Goal: Task Accomplishment & Management: Manage account settings

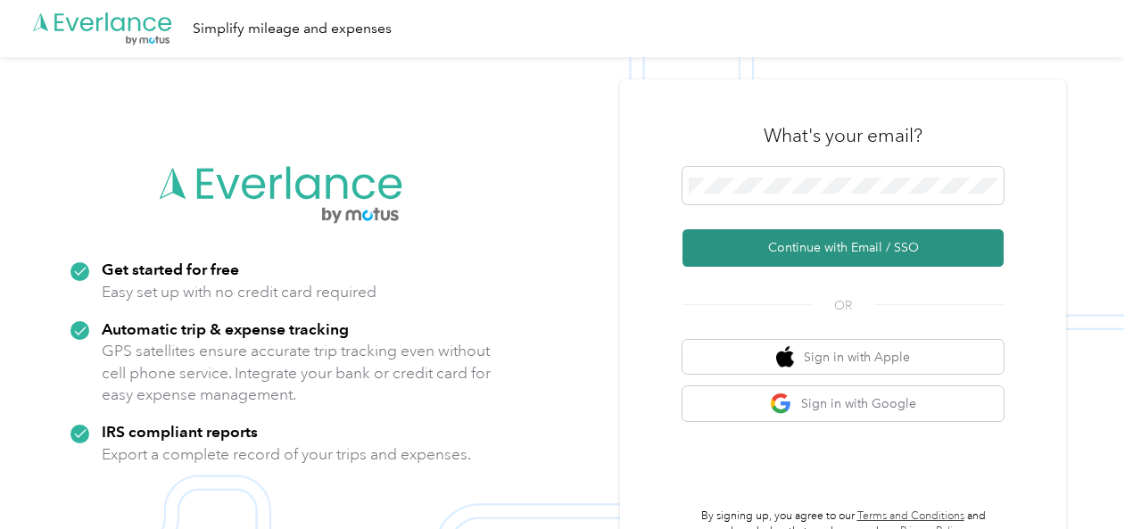
click at [859, 251] on button "Continue with Email / SSO" at bounding box center [842, 247] width 321 height 37
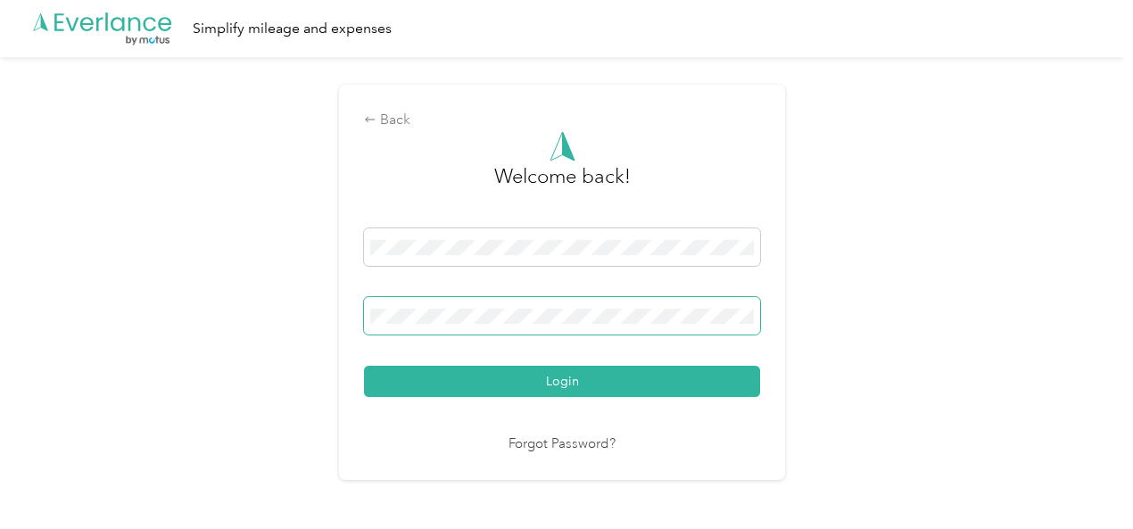
click at [655, 326] on span at bounding box center [562, 315] width 396 height 37
click at [632, 330] on span at bounding box center [562, 315] width 396 height 37
click at [364, 366] on button "Login" at bounding box center [562, 381] width 396 height 31
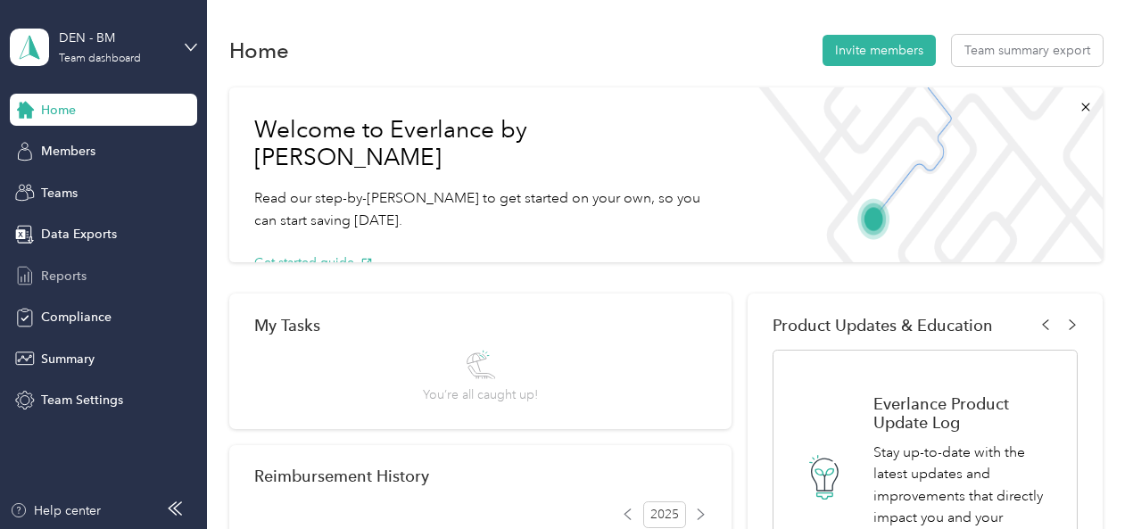
click at [56, 282] on span "Reports" at bounding box center [63, 276] width 45 height 19
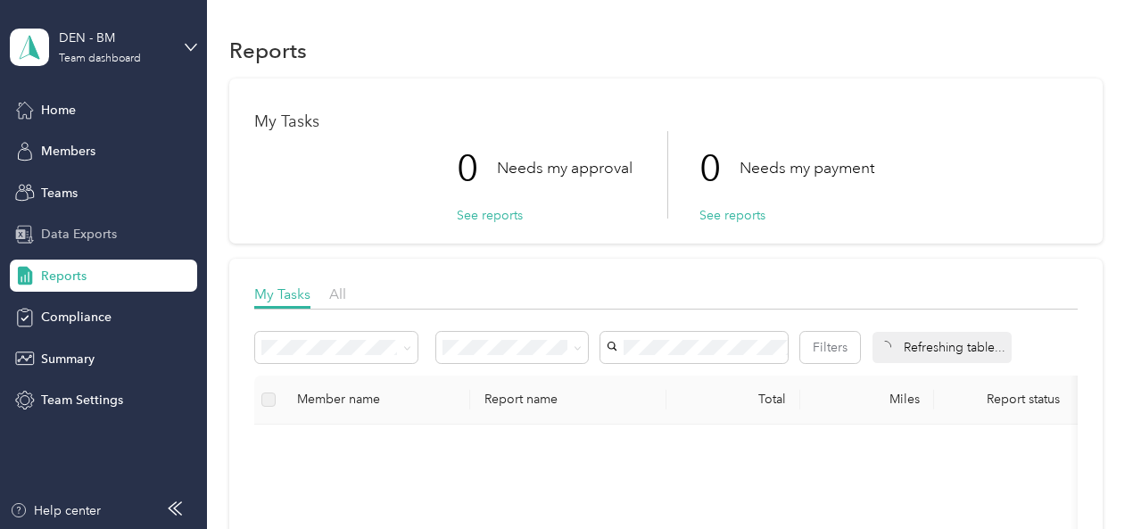
click at [96, 229] on span "Data Exports" at bounding box center [79, 234] width 76 height 19
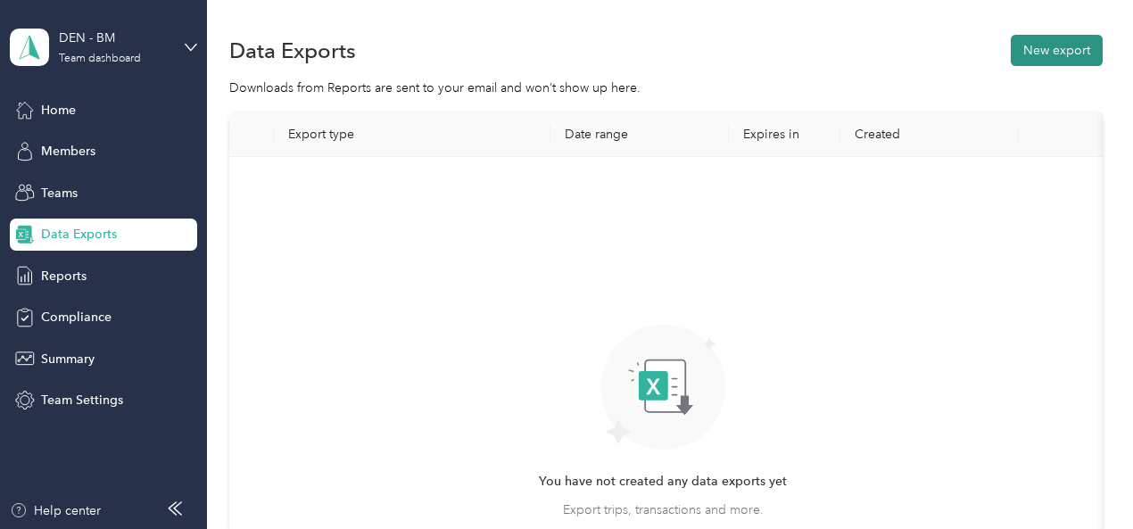
click at [1049, 40] on button "New export" at bounding box center [1057, 50] width 92 height 31
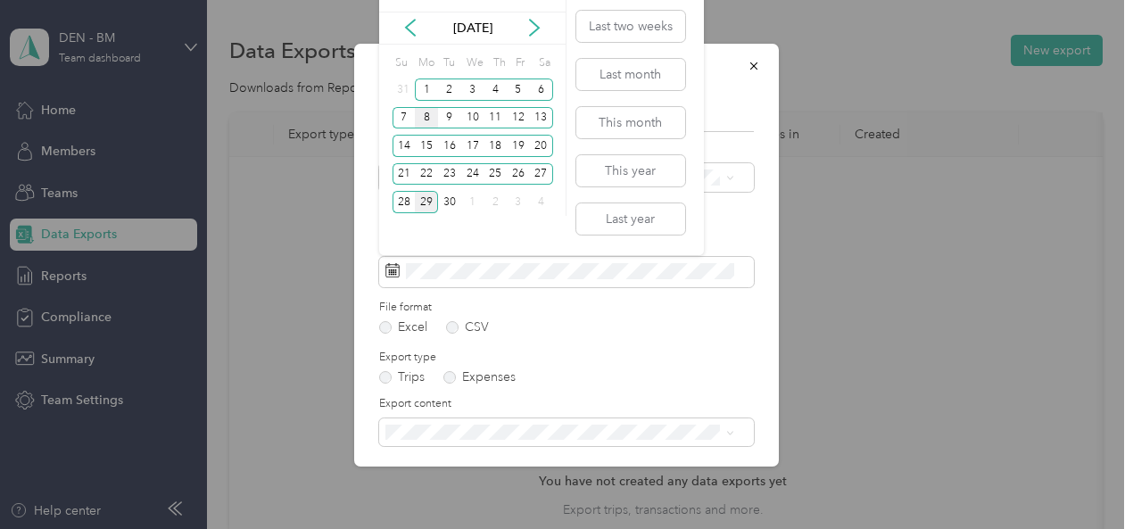
click at [427, 117] on div "8" at bounding box center [426, 118] width 23 height 22
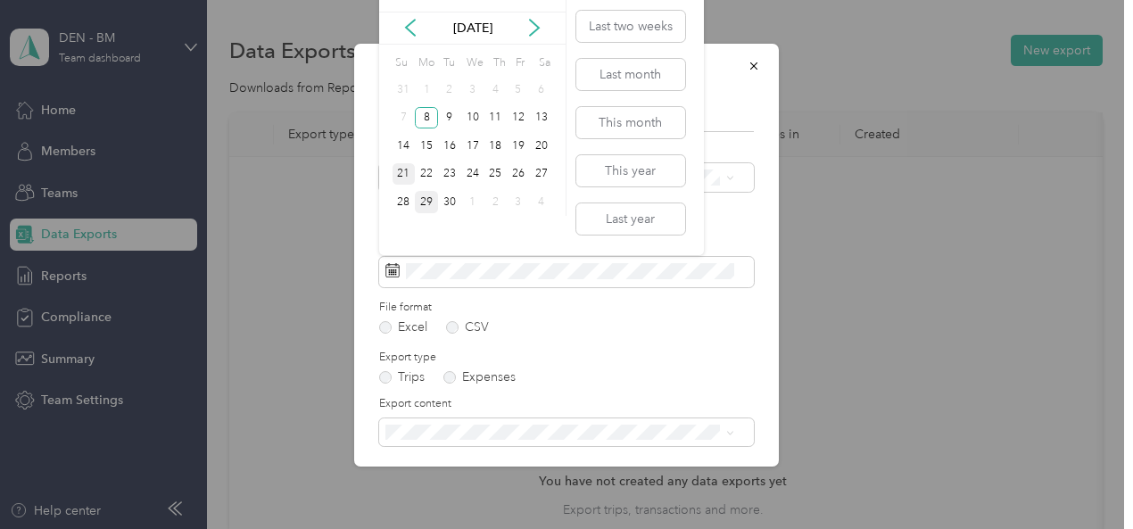
click at [401, 174] on div "21" at bounding box center [403, 174] width 23 height 22
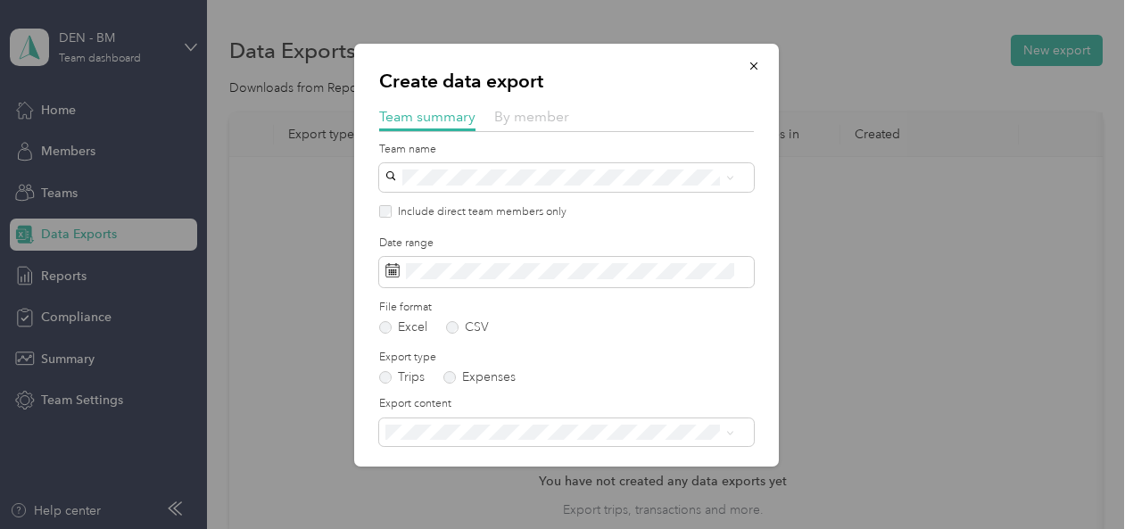
click at [515, 120] on span "By member" at bounding box center [531, 116] width 75 height 17
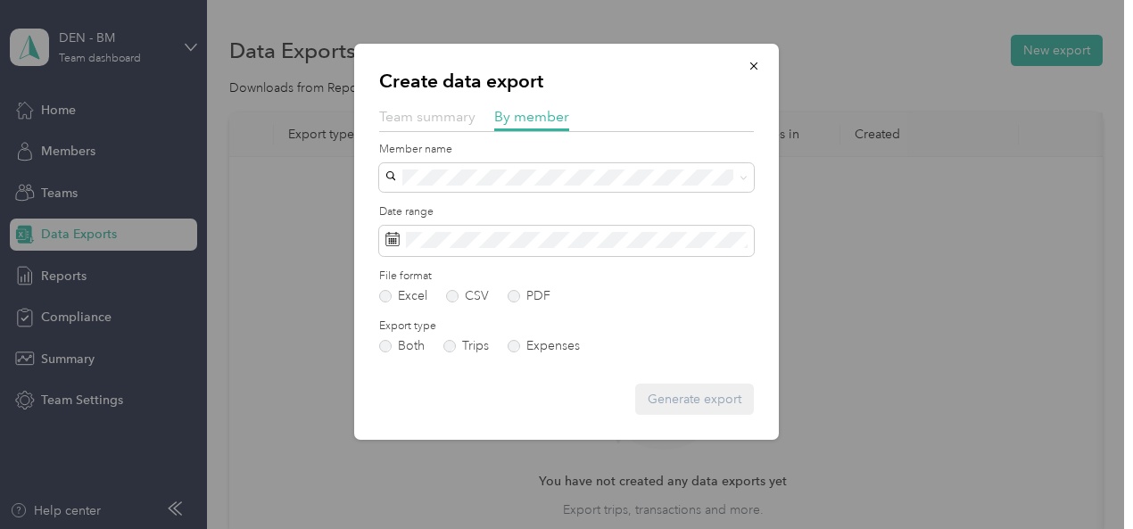
click at [425, 122] on span "Team summary" at bounding box center [427, 116] width 96 height 17
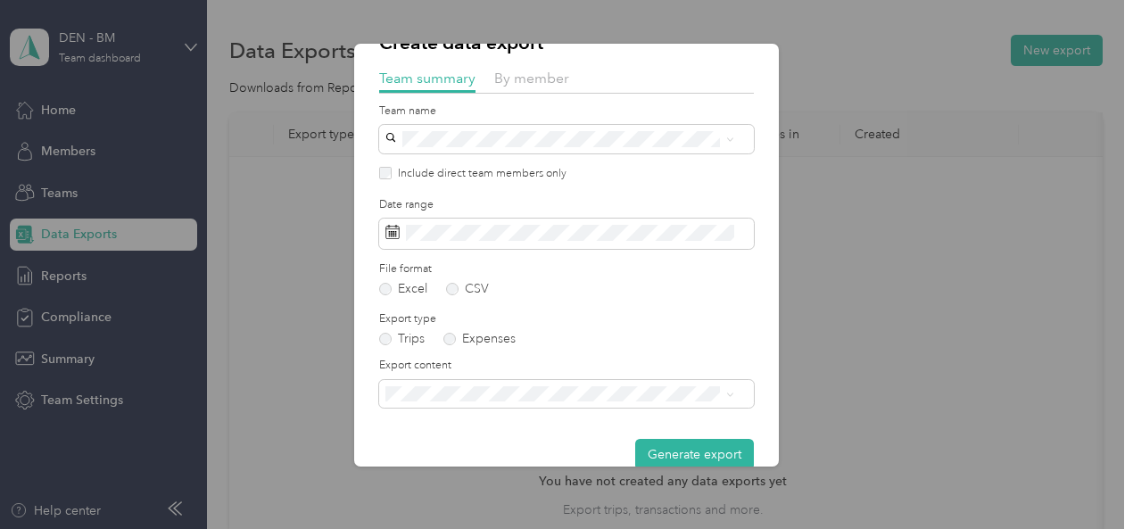
scroll to position [66, 0]
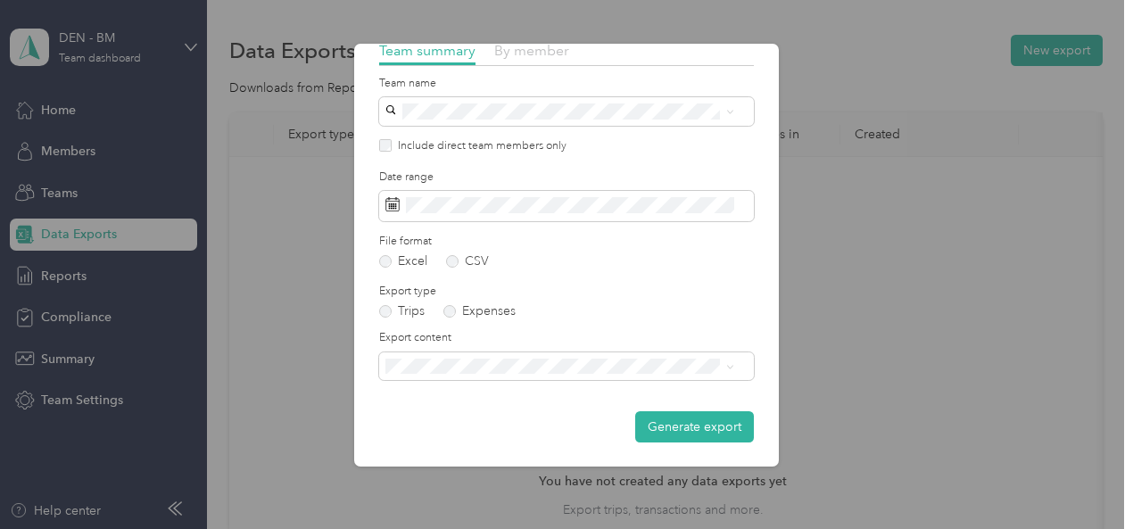
click at [528, 53] on span "By member" at bounding box center [531, 50] width 75 height 17
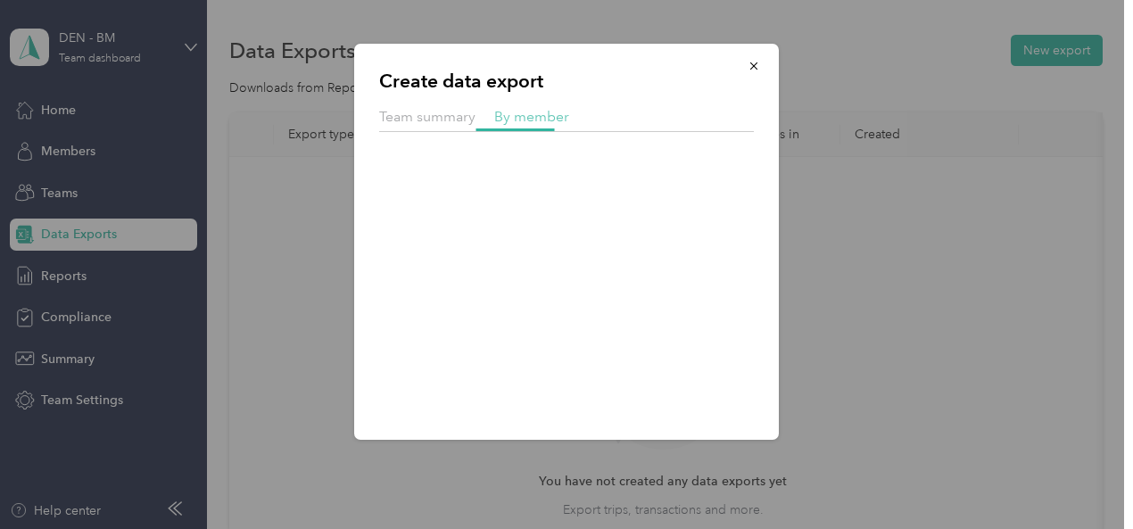
scroll to position [0, 0]
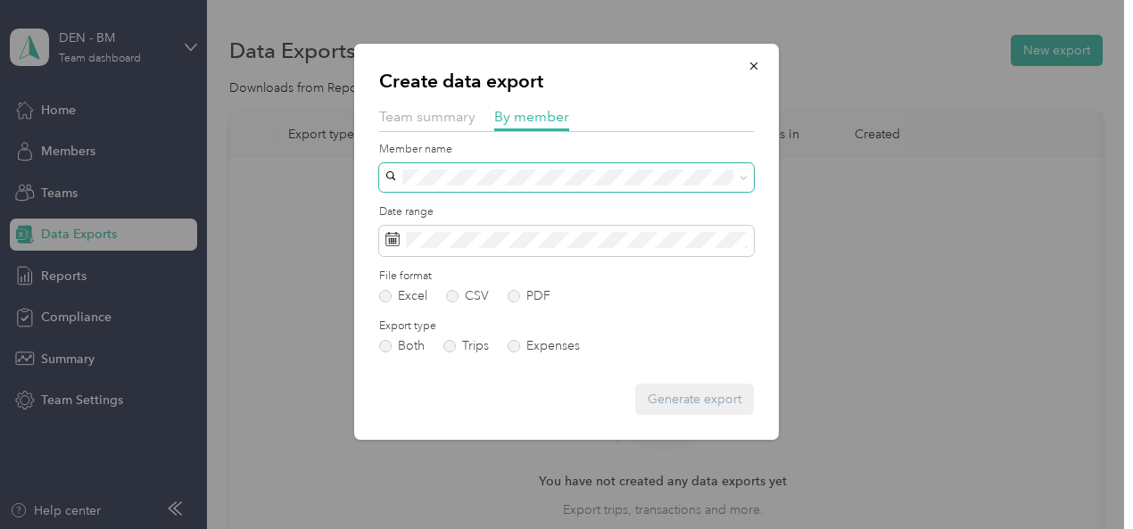
click at [740, 180] on icon at bounding box center [743, 178] width 8 height 8
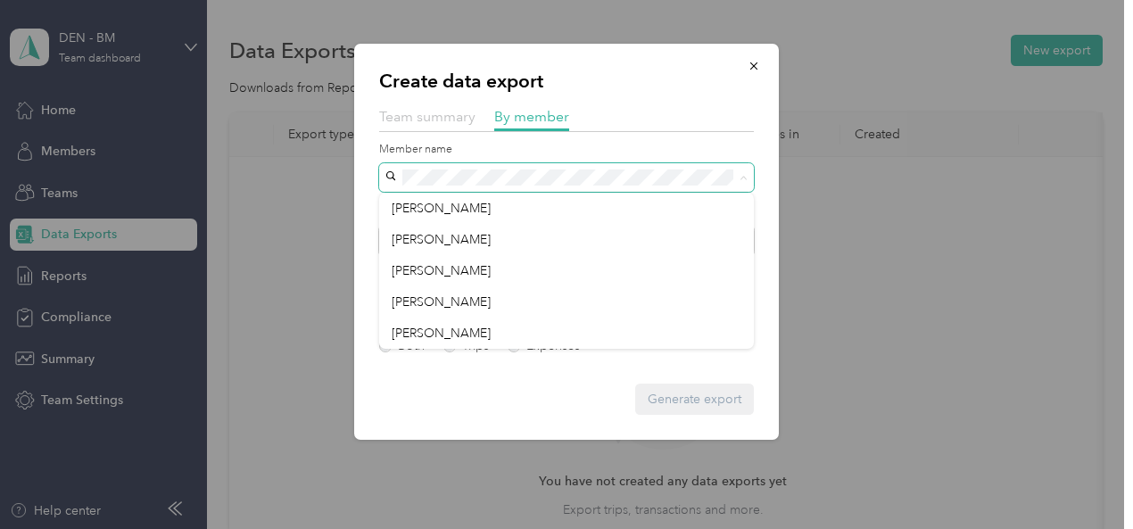
click at [435, 121] on span "Team summary" at bounding box center [427, 116] width 96 height 17
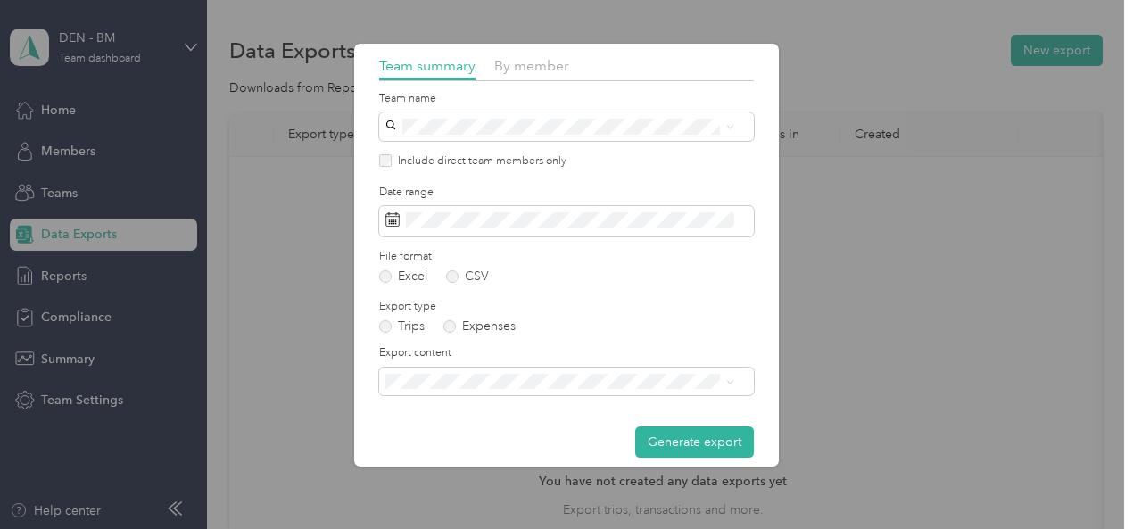
scroll to position [66, 0]
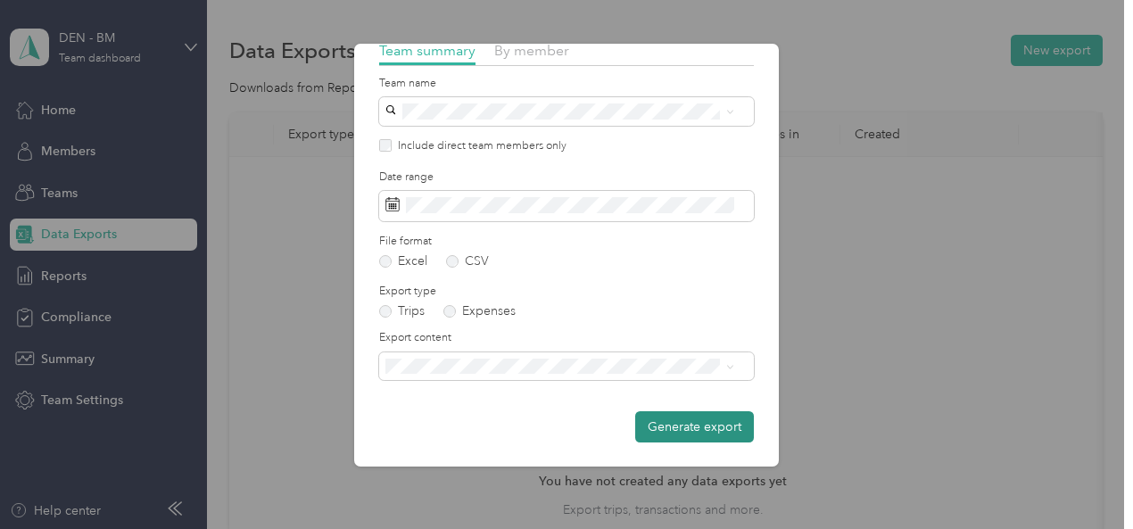
click at [697, 421] on button "Generate export" at bounding box center [694, 426] width 119 height 31
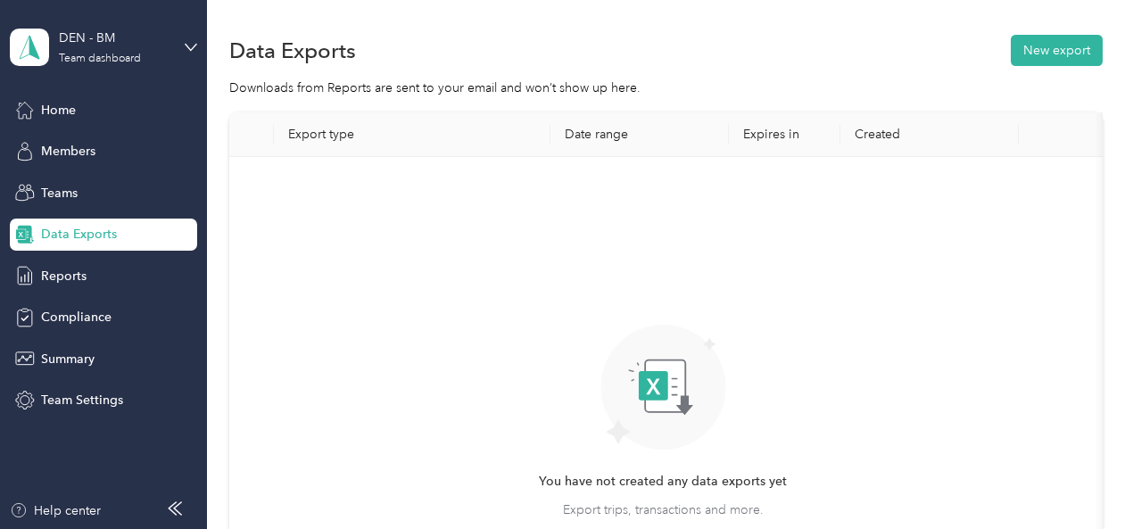
click at [620, 213] on div "You have not created any data exports yet Export trips, transactions and more. …" at bounding box center [663, 368] width 248 height 386
click at [1054, 42] on button "New export" at bounding box center [1057, 50] width 92 height 31
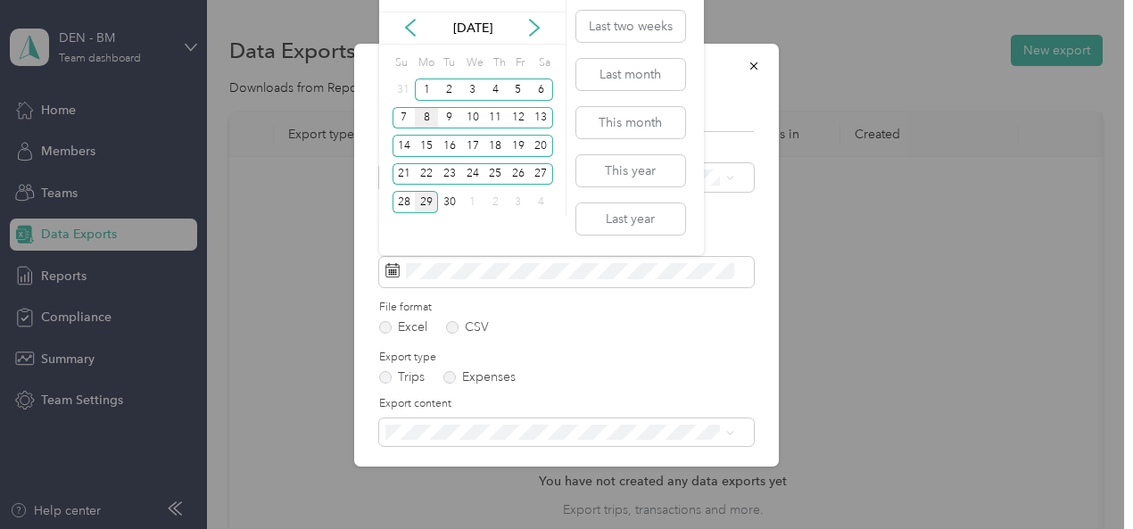
click at [434, 116] on div "8" at bounding box center [426, 118] width 23 height 22
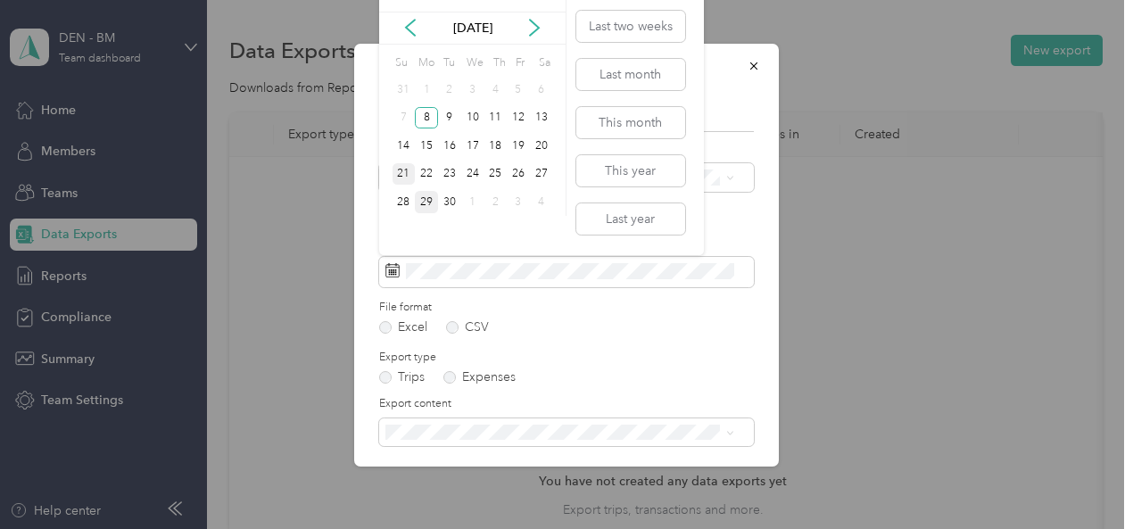
click at [403, 173] on div "21" at bounding box center [403, 174] width 23 height 22
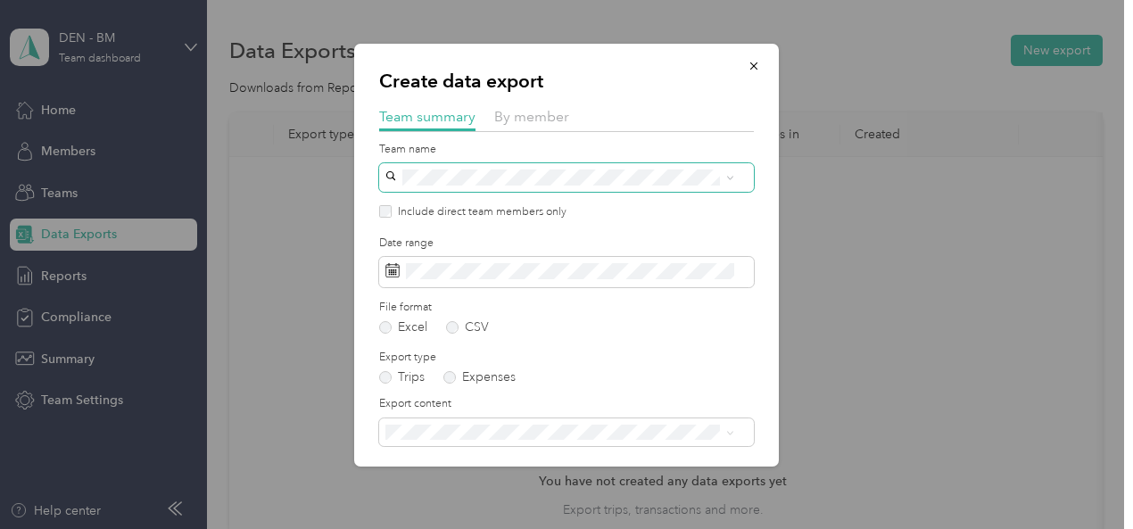
click at [730, 180] on icon at bounding box center [730, 178] width 8 height 8
click at [541, 116] on span "By member" at bounding box center [531, 116] width 75 height 17
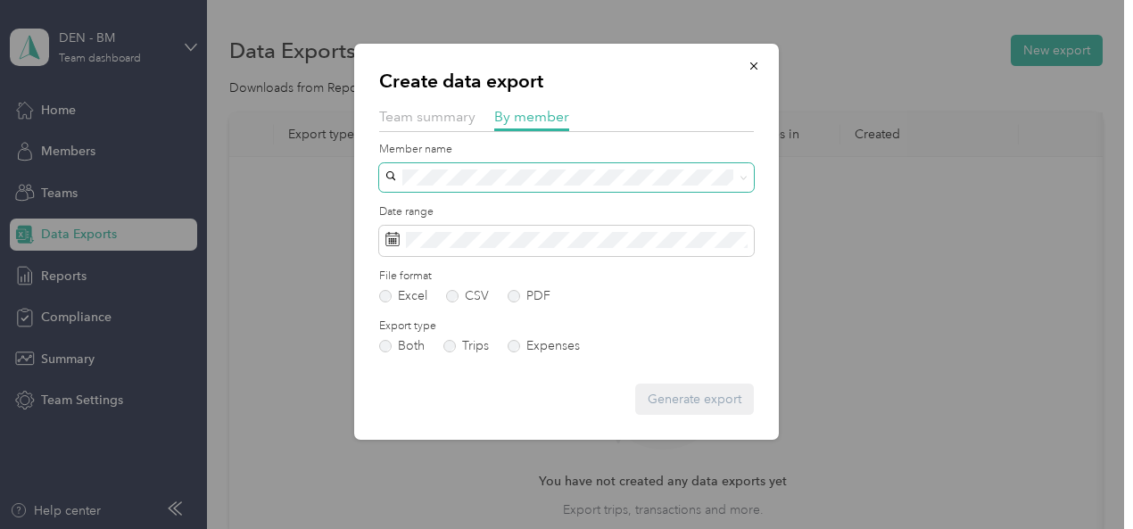
click at [583, 168] on span at bounding box center [566, 177] width 375 height 29
click at [745, 182] on span at bounding box center [743, 176] width 8 height 15
click at [745, 181] on icon at bounding box center [743, 178] width 8 height 8
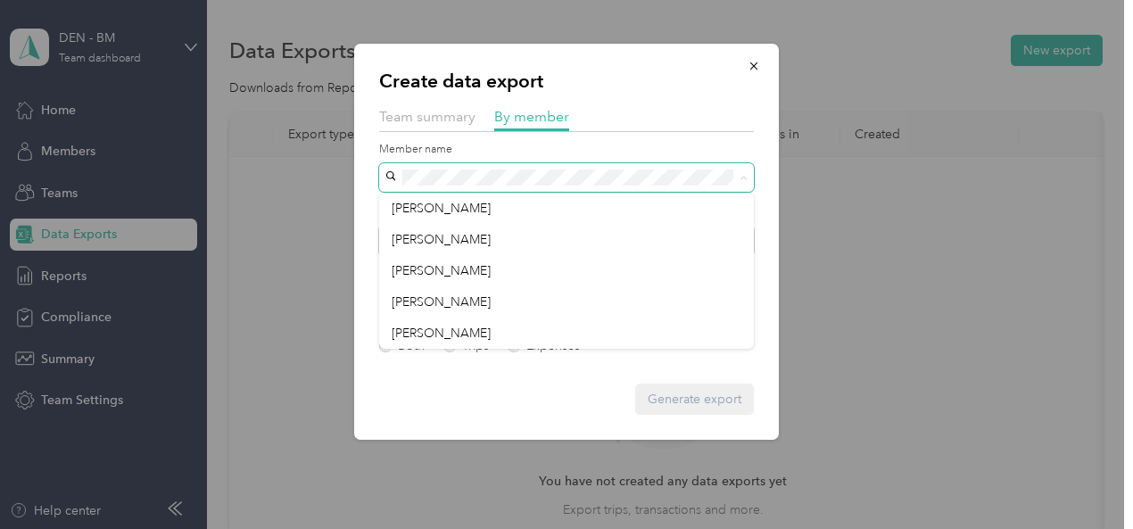
click at [484, 376] on form "Member name Date range File format Excel CSV PDF Export type Both Trips Expense…" at bounding box center [566, 279] width 375 height 274
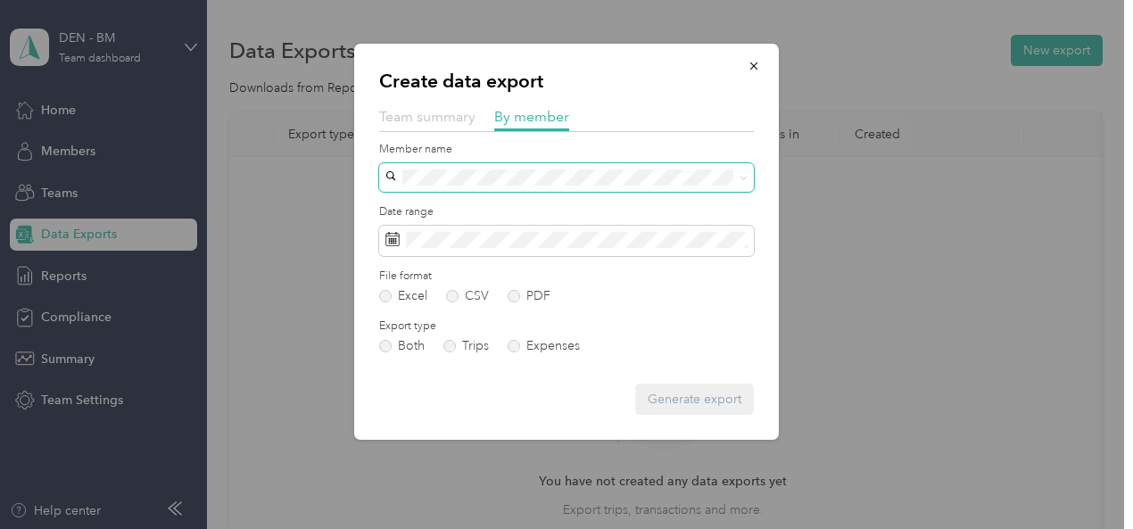
click at [414, 119] on span "Team summary" at bounding box center [427, 116] width 96 height 17
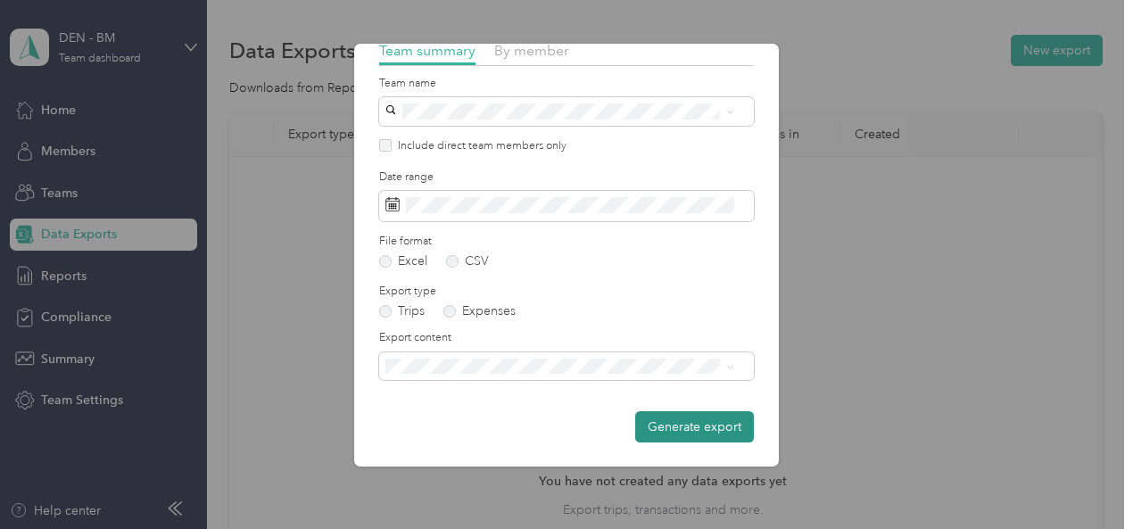
click at [690, 429] on button "Generate export" at bounding box center [694, 426] width 119 height 31
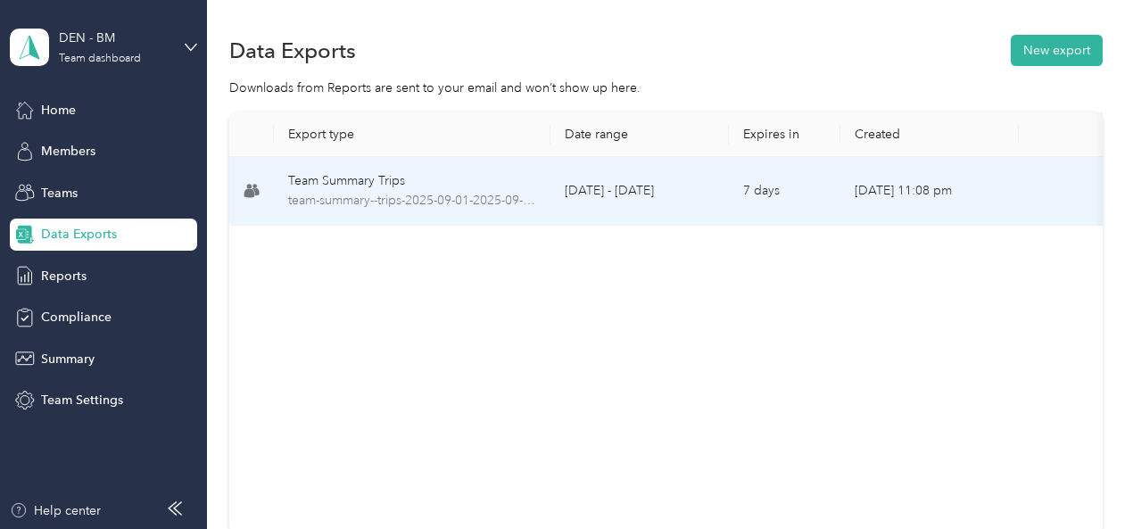
click at [705, 197] on td "[DATE] - [DATE]" at bounding box center [639, 191] width 178 height 69
click at [393, 204] on span "team-summary--trips-2025-09-01-2025-09-29.xlsx" at bounding box center [412, 201] width 248 height 20
click at [396, 204] on span "team-summary--trips-2025-09-01-2025-09-29.xlsx" at bounding box center [412, 201] width 248 height 20
click at [395, 207] on span "team-summary--trips-2025-09-01-2025-09-29.xlsx" at bounding box center [412, 201] width 248 height 20
click at [395, 208] on span "team-summary--trips-2025-09-01-2025-09-29.xlsx" at bounding box center [412, 201] width 248 height 20
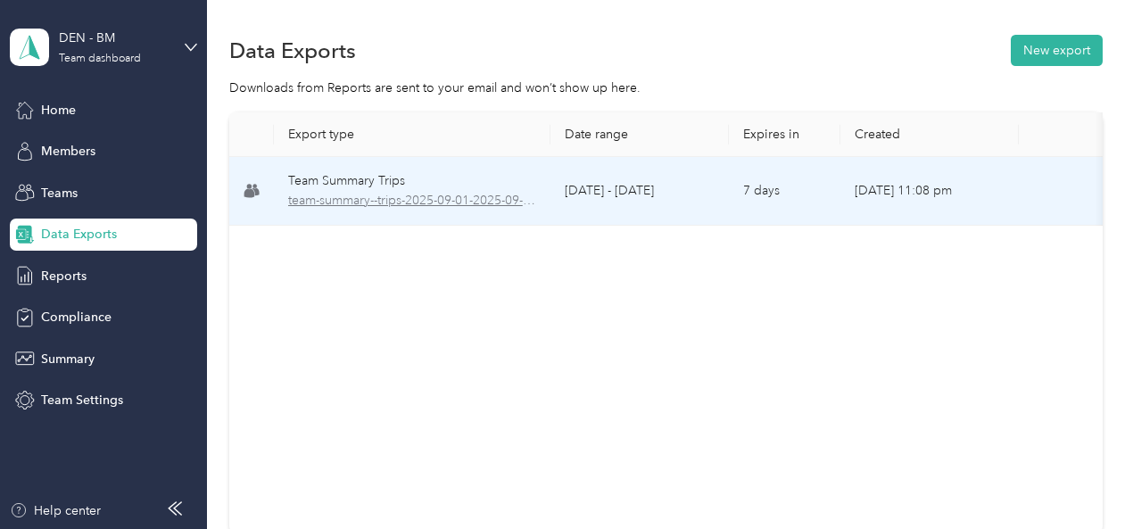
click at [398, 205] on span "team-summary--trips-2025-09-01-2025-09-29.xlsx" at bounding box center [412, 201] width 248 height 20
click at [401, 204] on span "team-summary--trips-2025-09-01-2025-09-29.xlsx" at bounding box center [412, 201] width 248 height 20
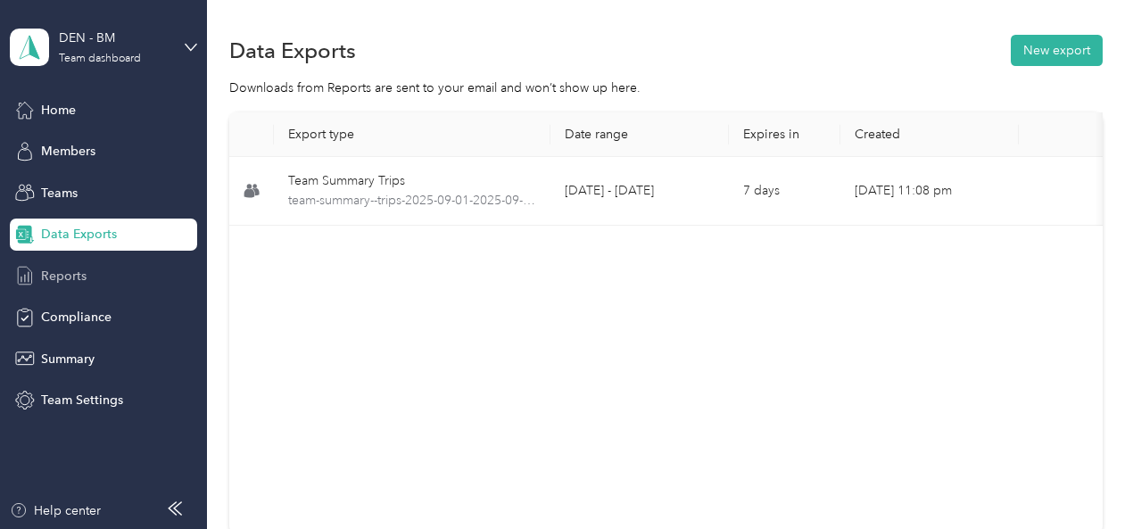
click at [62, 272] on span "Reports" at bounding box center [63, 276] width 45 height 19
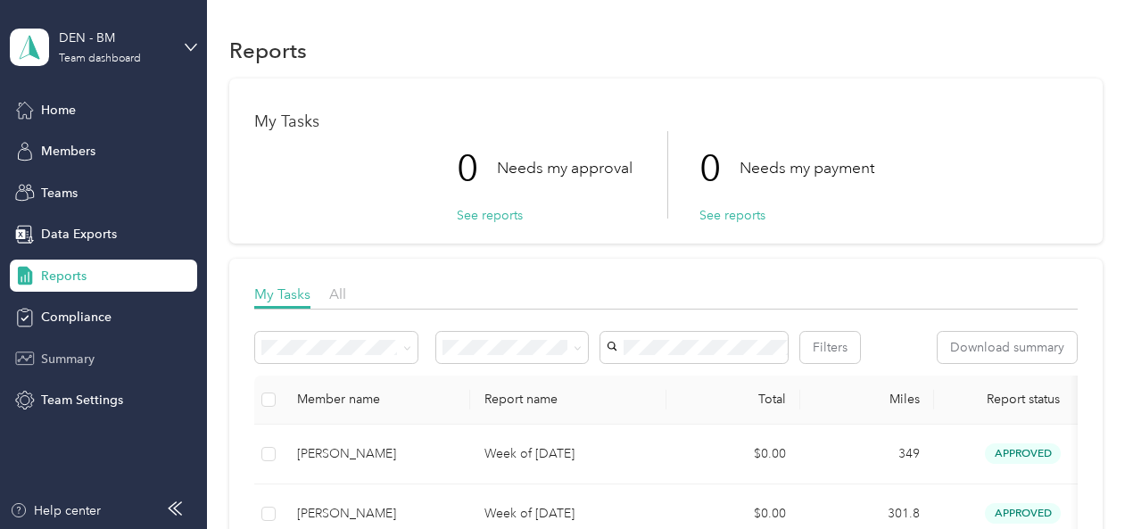
click at [92, 350] on span "Summary" at bounding box center [68, 359] width 54 height 19
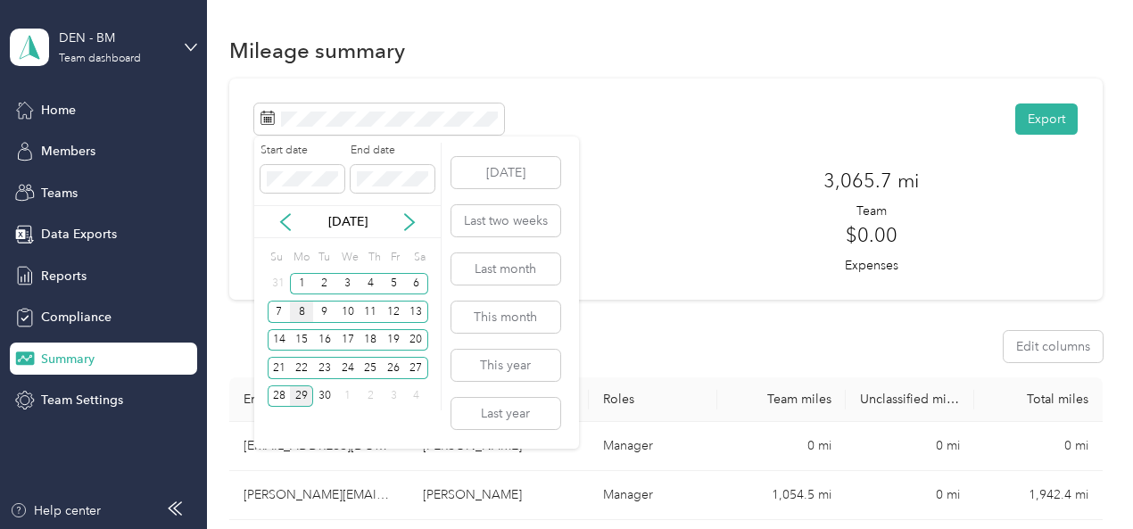
click at [307, 308] on div "8" at bounding box center [301, 312] width 23 height 22
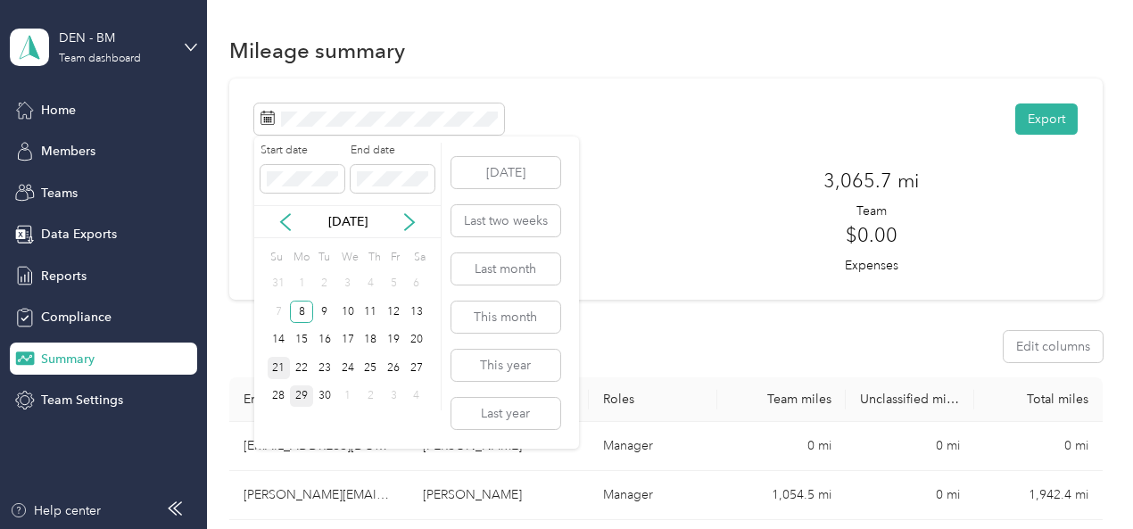
click at [280, 363] on div "21" at bounding box center [279, 368] width 23 height 22
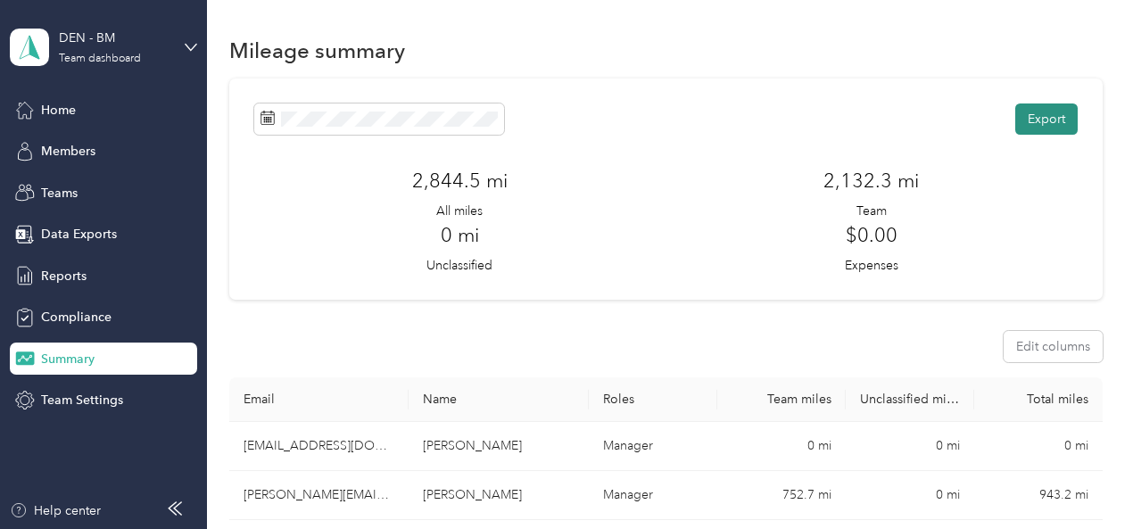
click at [1036, 120] on button "Export" at bounding box center [1046, 118] width 62 height 31
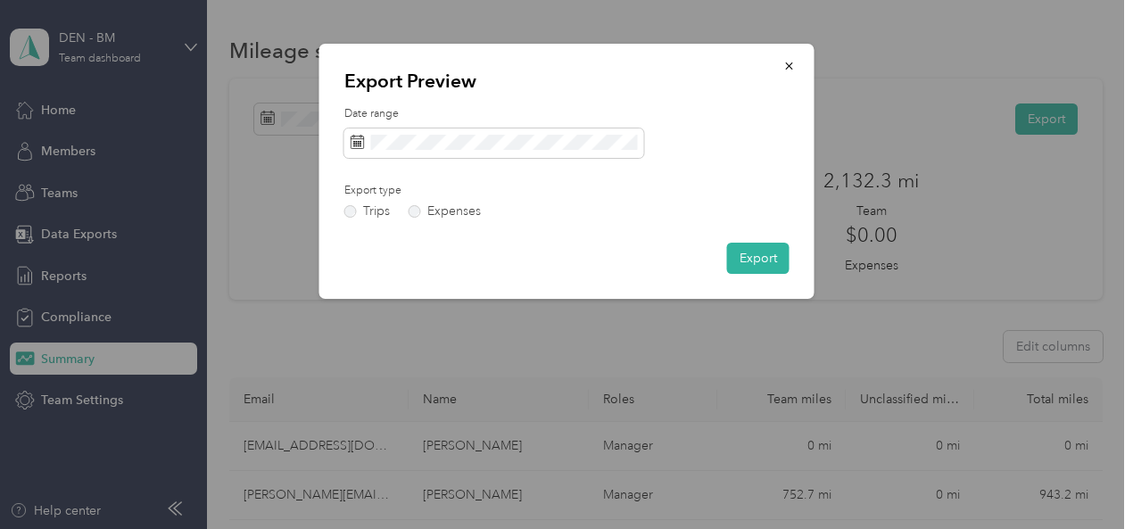
drag, startPoint x: 780, startPoint y: 62, endPoint x: 772, endPoint y: 70, distance: 10.7
click at [780, 62] on button "button" at bounding box center [789, 65] width 37 height 31
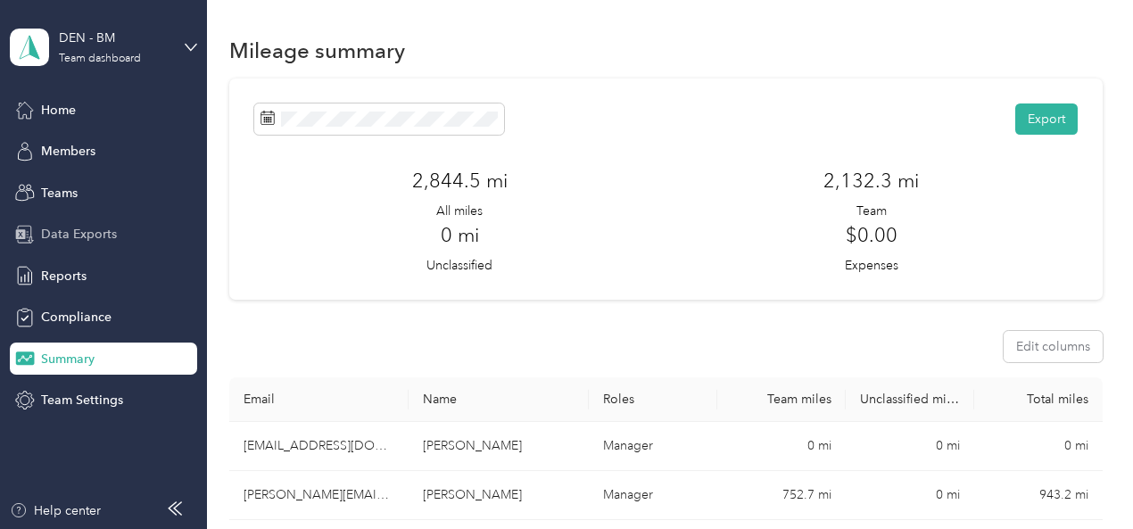
click at [81, 240] on span "Data Exports" at bounding box center [79, 234] width 76 height 19
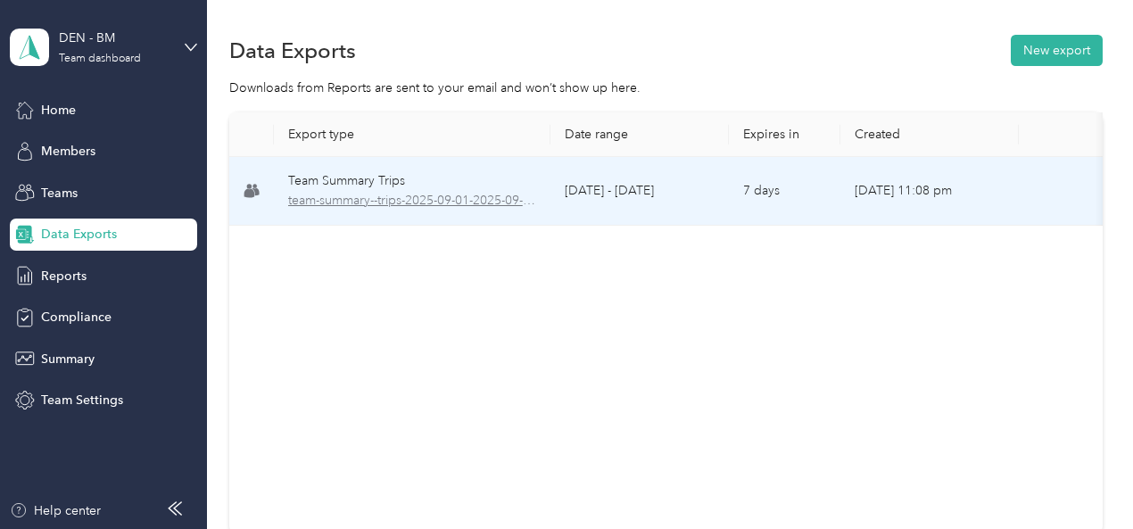
click at [514, 191] on span "team-summary--trips-2025-09-01-2025-09-29.xlsx" at bounding box center [412, 201] width 248 height 20
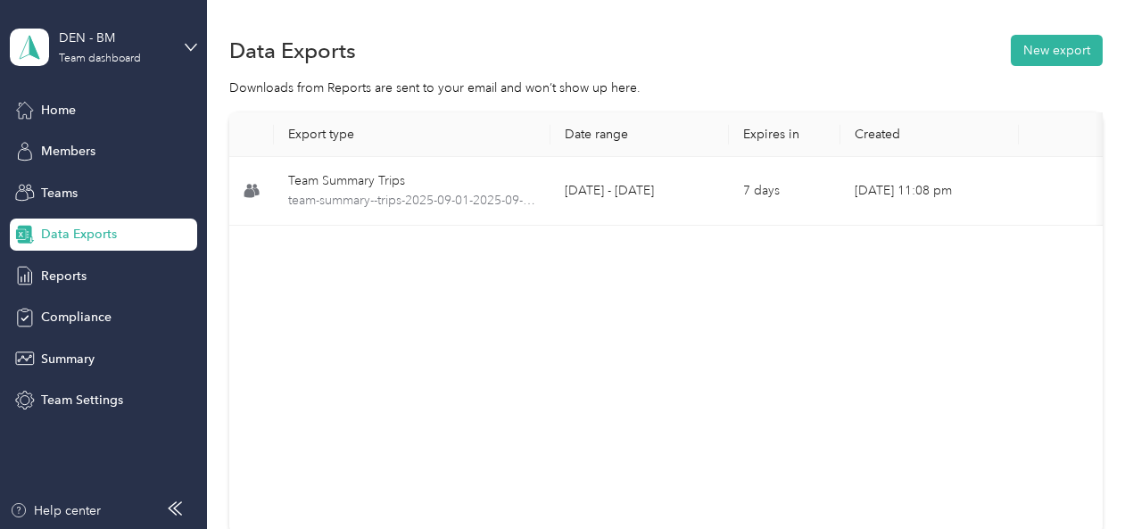
click at [380, 128] on th "Export type" at bounding box center [412, 134] width 277 height 45
click at [1065, 51] on button "New export" at bounding box center [1057, 50] width 92 height 31
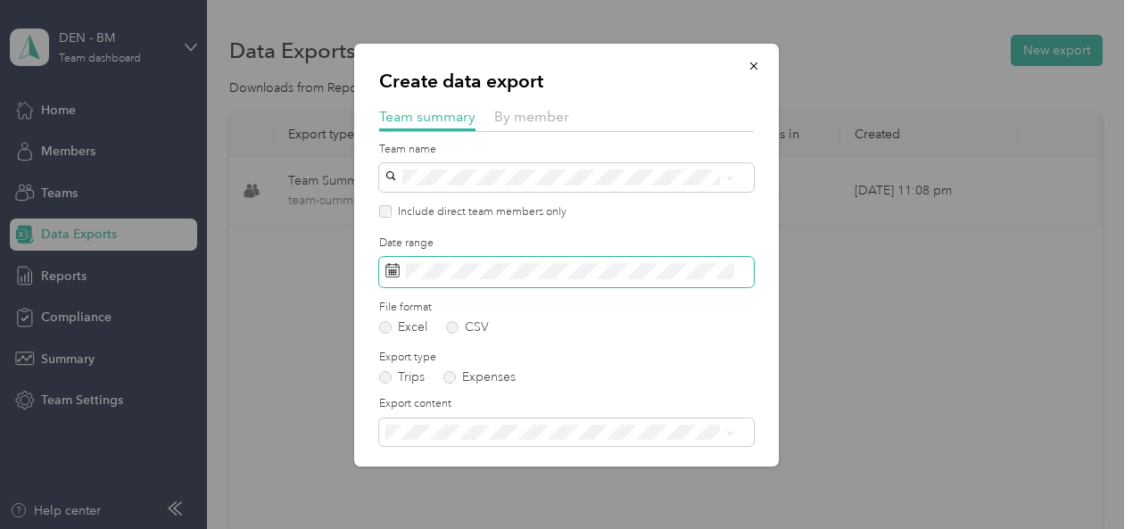
click at [591, 260] on span at bounding box center [566, 272] width 375 height 30
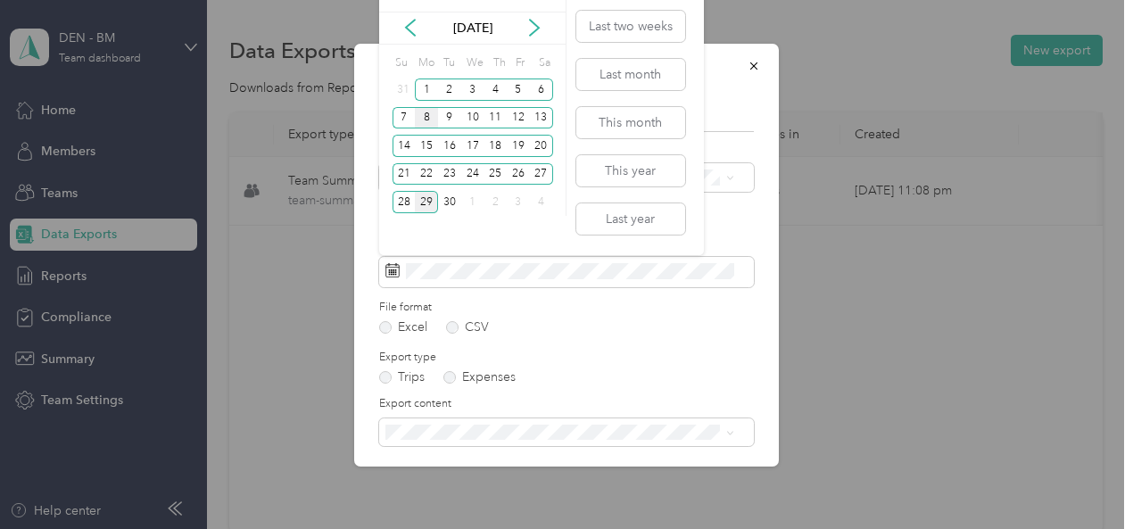
click at [425, 119] on div "8" at bounding box center [426, 118] width 23 height 22
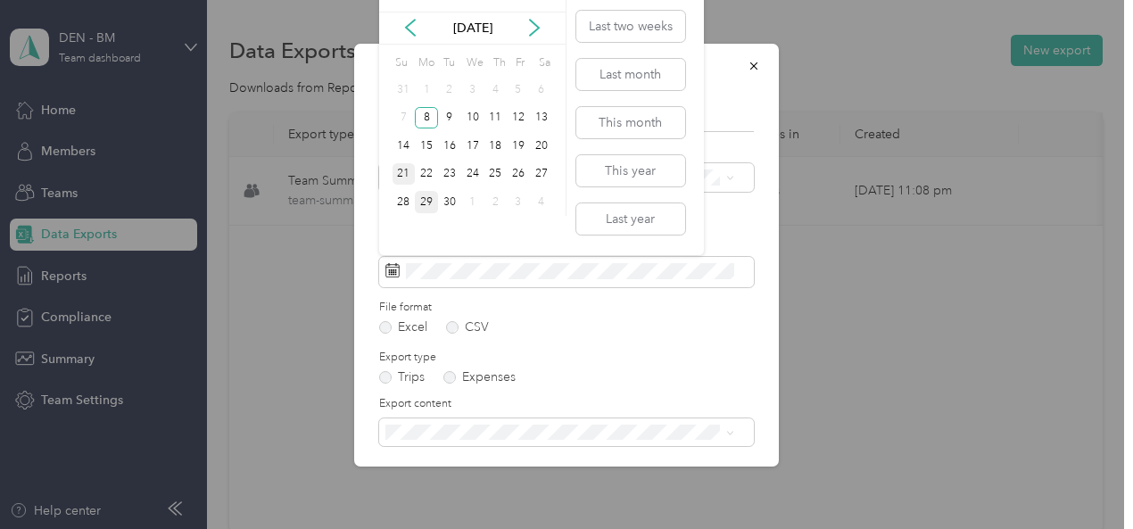
click at [406, 178] on div "21" at bounding box center [403, 174] width 23 height 22
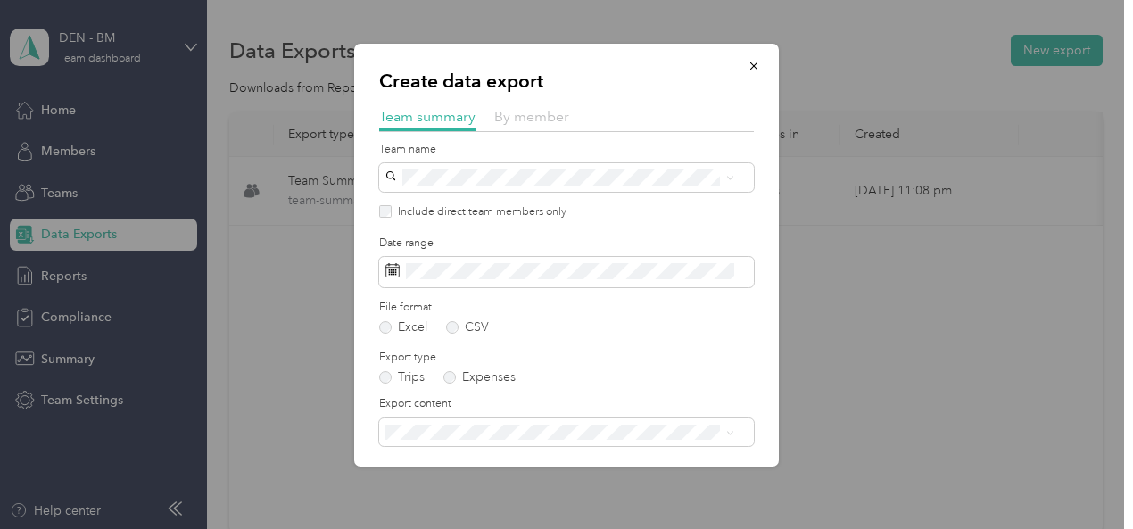
click at [508, 122] on span "By member" at bounding box center [531, 116] width 75 height 17
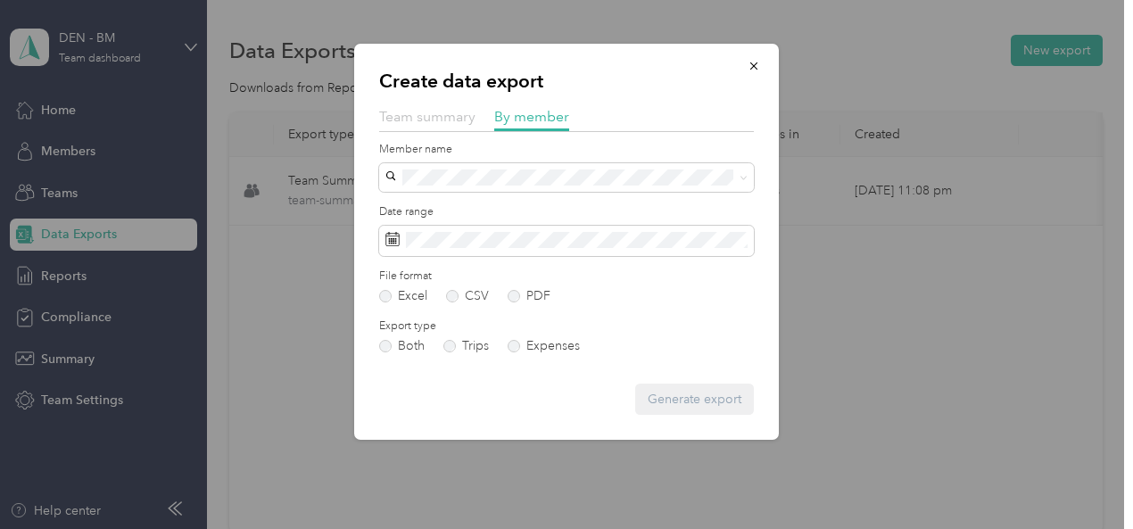
click at [432, 119] on span "Team summary" at bounding box center [427, 116] width 96 height 17
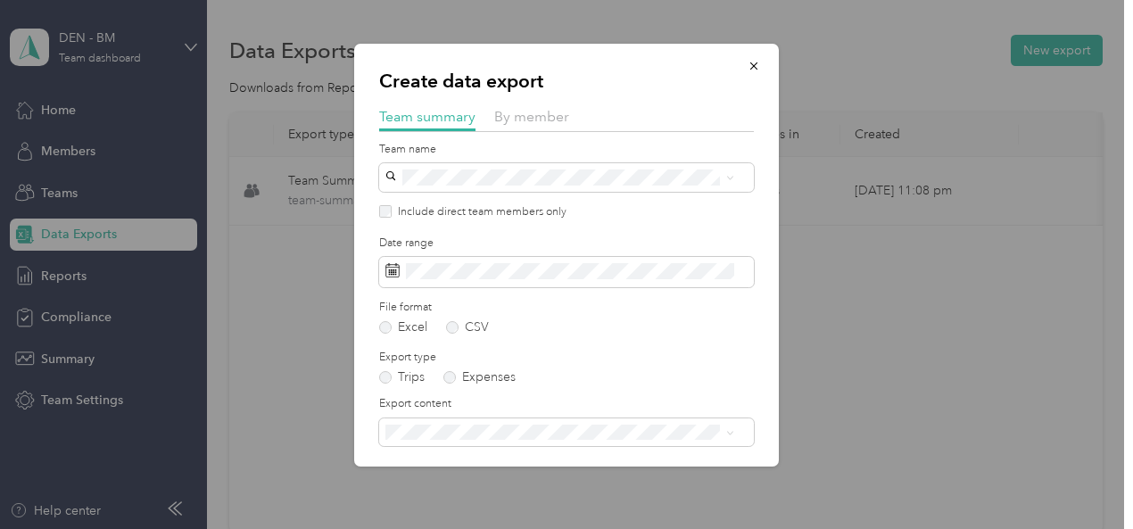
click at [411, 215] on label "Include direct team members only" at bounding box center [479, 212] width 175 height 16
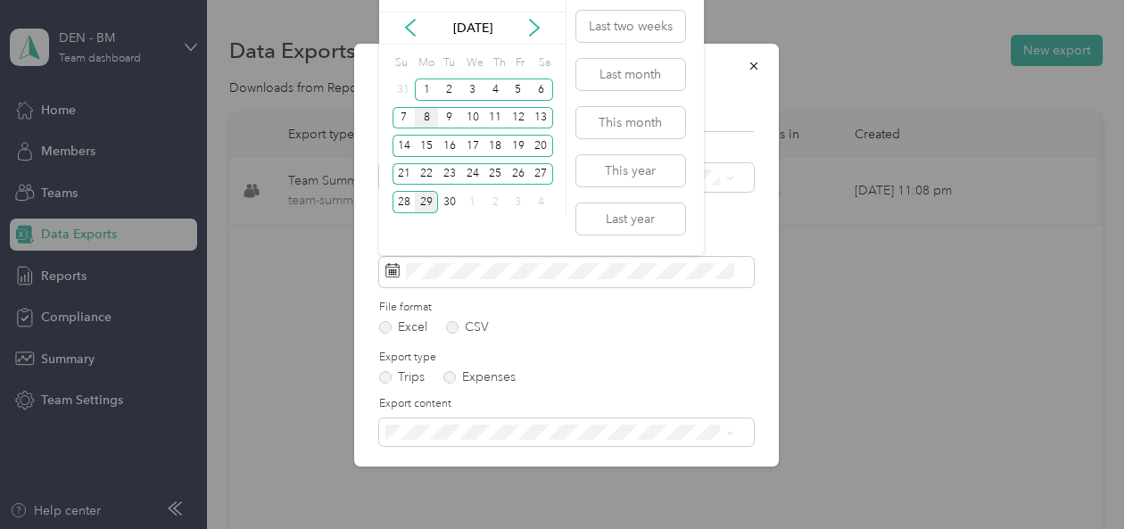
click at [433, 120] on div "8" at bounding box center [426, 118] width 23 height 22
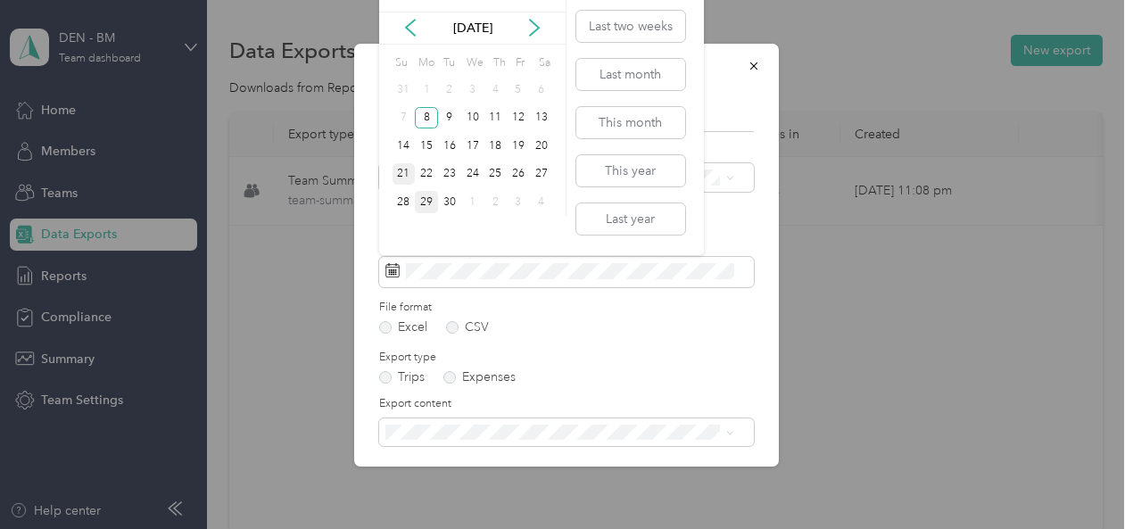
click at [407, 176] on div "21" at bounding box center [403, 174] width 23 height 22
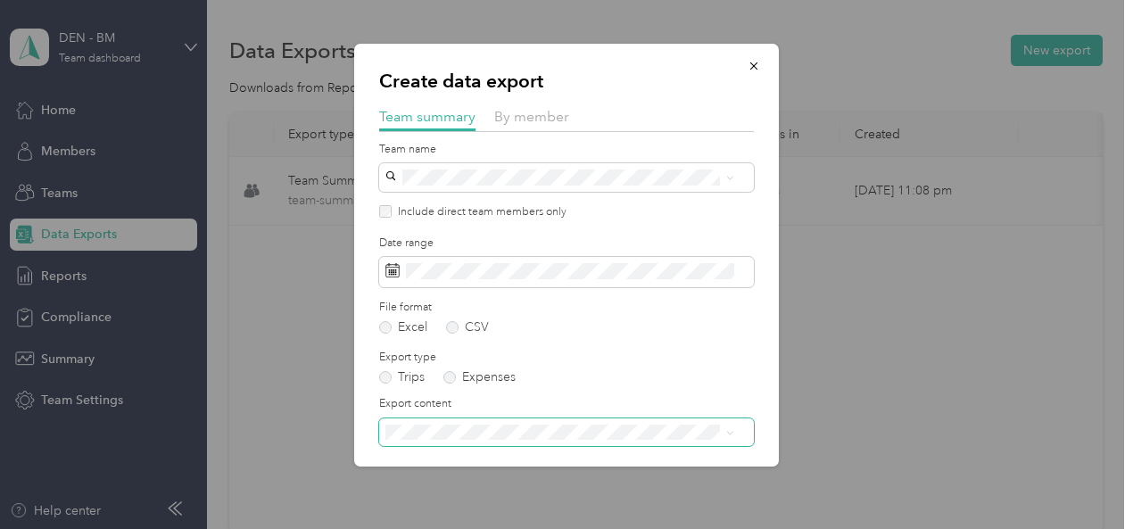
click at [724, 433] on span at bounding box center [727, 432] width 14 height 12
click at [737, 432] on span at bounding box center [566, 432] width 375 height 29
click at [731, 429] on icon at bounding box center [730, 433] width 8 height 8
click at [718, 360] on label "Export type" at bounding box center [566, 358] width 375 height 16
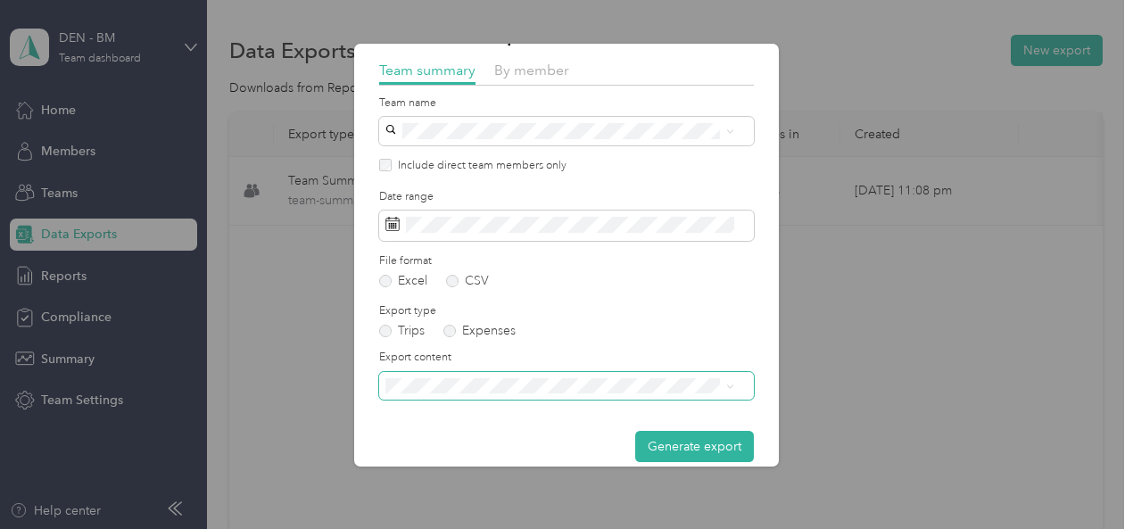
scroll to position [66, 0]
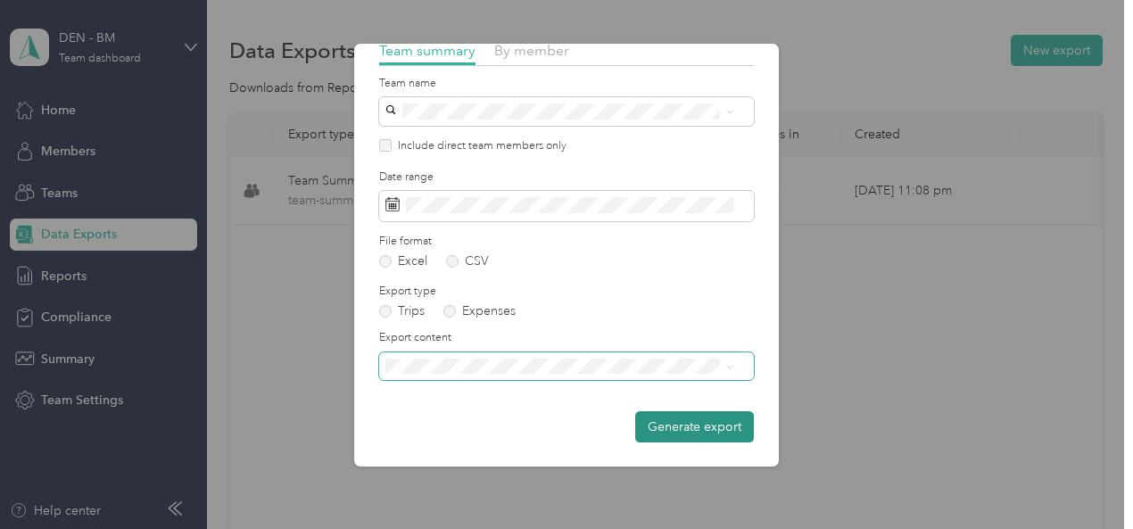
click at [698, 427] on button "Generate export" at bounding box center [694, 426] width 119 height 31
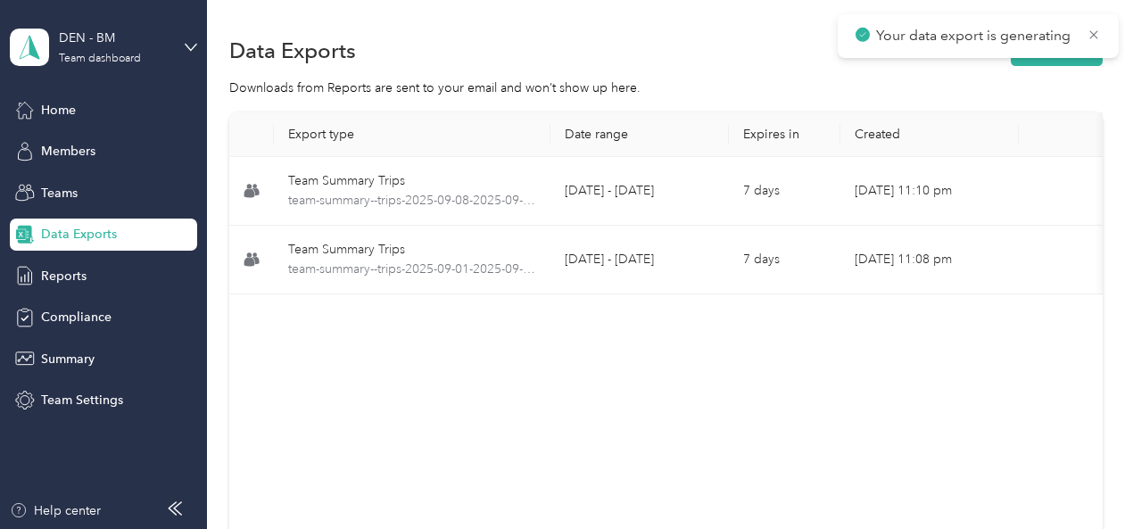
click at [917, 42] on p "Your data export is generating" at bounding box center [975, 36] width 198 height 22
click at [917, 33] on p "Your data export is generating" at bounding box center [975, 36] width 198 height 22
click at [863, 38] on circle at bounding box center [862, 34] width 13 height 13
click at [583, 365] on div "Export type Date range Expires in Created Download Team Summary Trips team-summ…" at bounding box center [665, 323] width 873 height 423
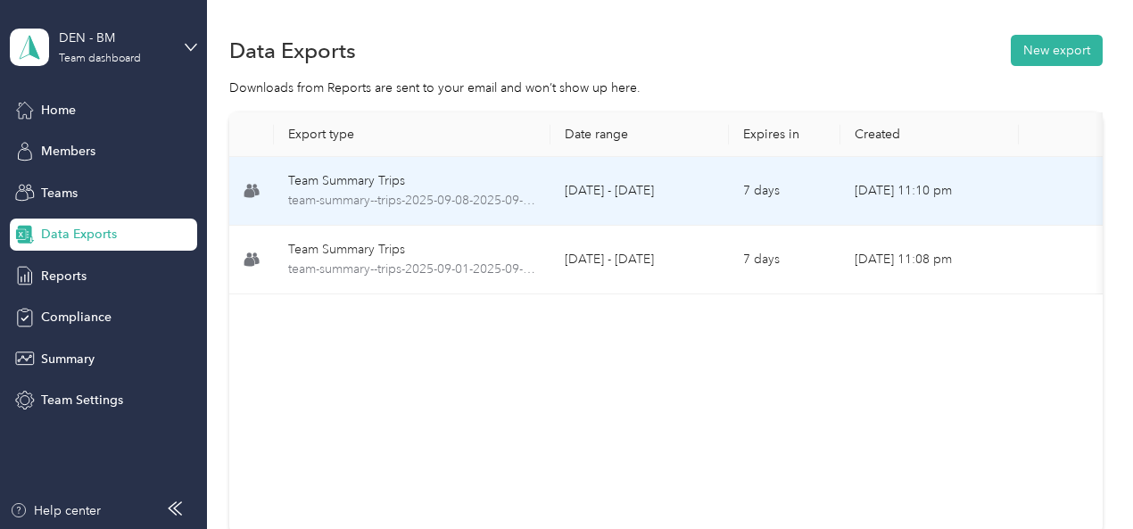
click at [587, 200] on td "[DATE] - [DATE]" at bounding box center [639, 191] width 178 height 69
click at [375, 186] on div "Team Summary Trips" at bounding box center [412, 181] width 248 height 20
click at [607, 191] on td "[DATE] - [DATE]" at bounding box center [639, 191] width 178 height 69
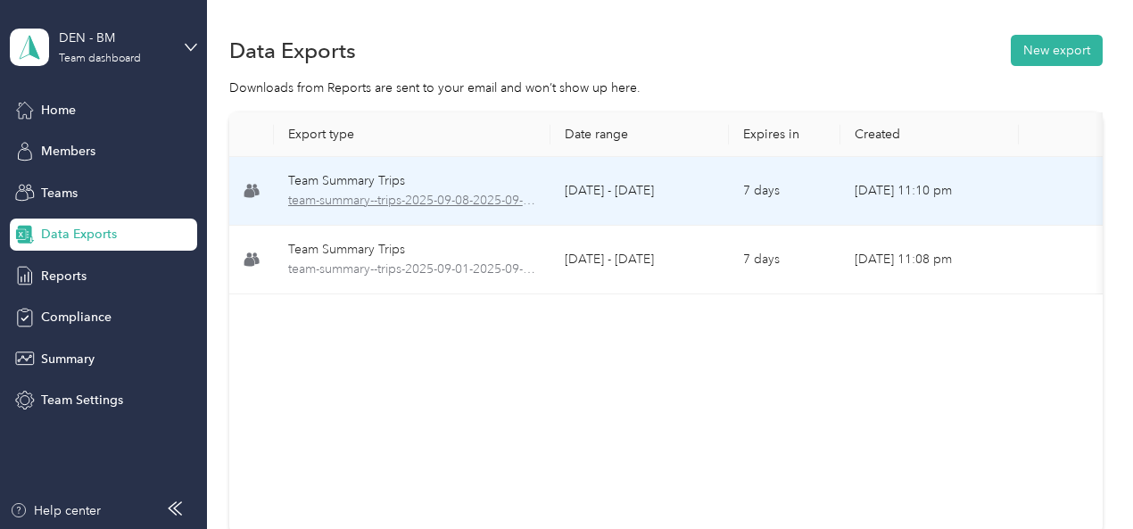
click at [341, 195] on span "team-summary--trips-2025-09-08-2025-09-21.xlsx" at bounding box center [412, 201] width 248 height 20
click at [255, 193] on icon at bounding box center [255, 192] width 7 height 8
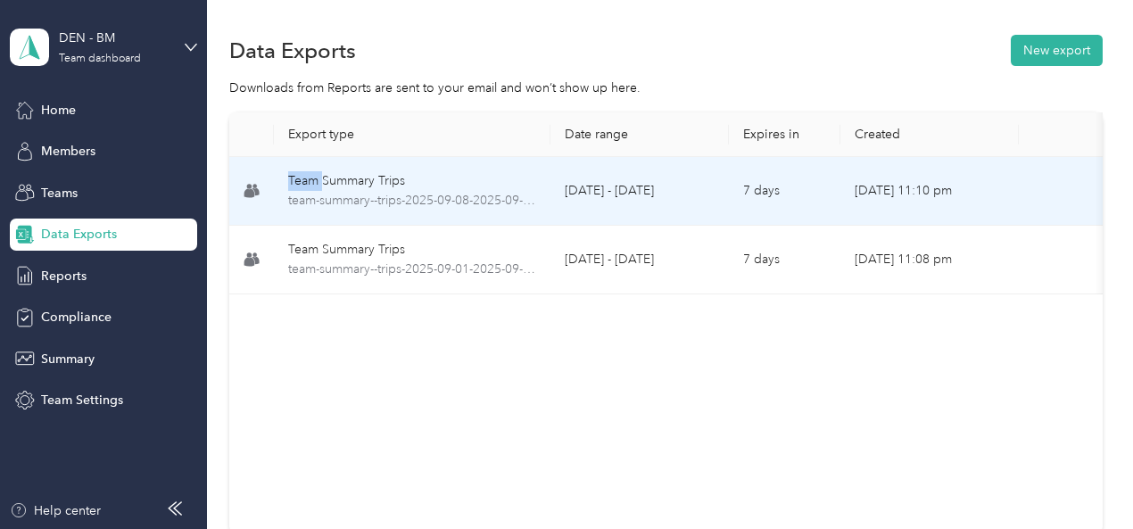
click at [255, 193] on icon at bounding box center [255, 192] width 7 height 8
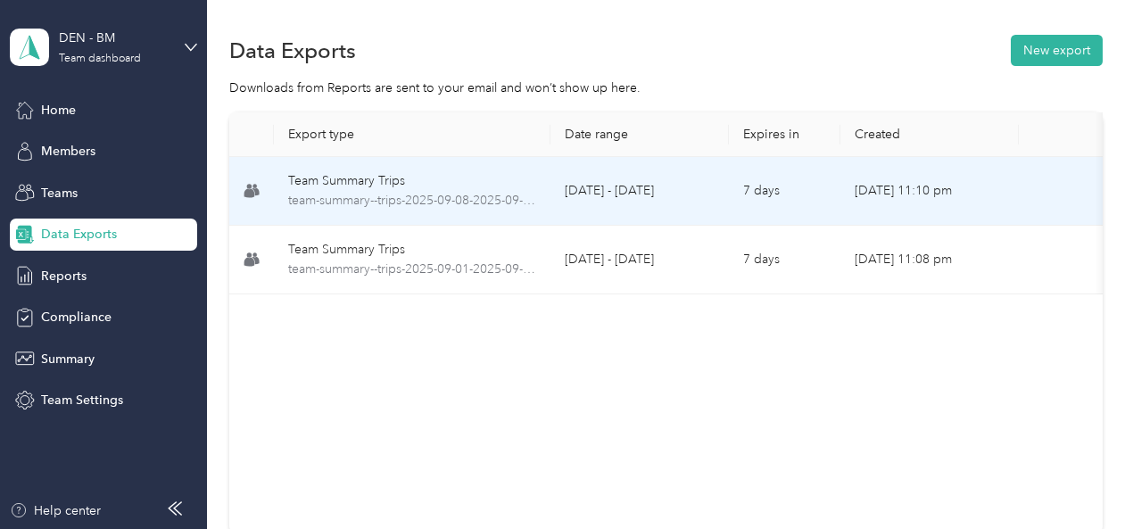
click at [662, 188] on td "[DATE] - [DATE]" at bounding box center [639, 191] width 178 height 69
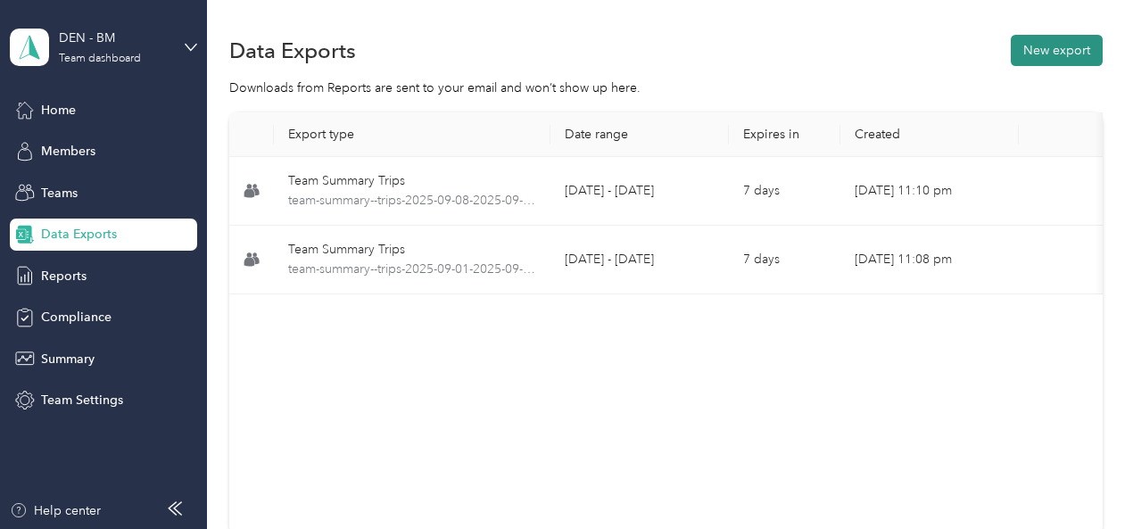
click at [1044, 56] on button "New export" at bounding box center [1057, 50] width 92 height 31
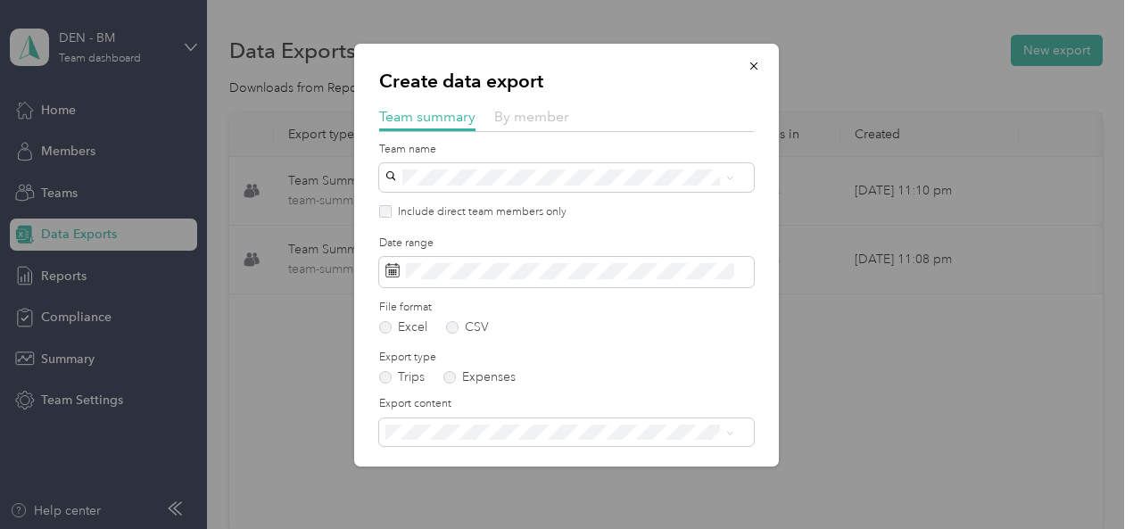
click at [568, 122] on span "By member" at bounding box center [531, 116] width 75 height 17
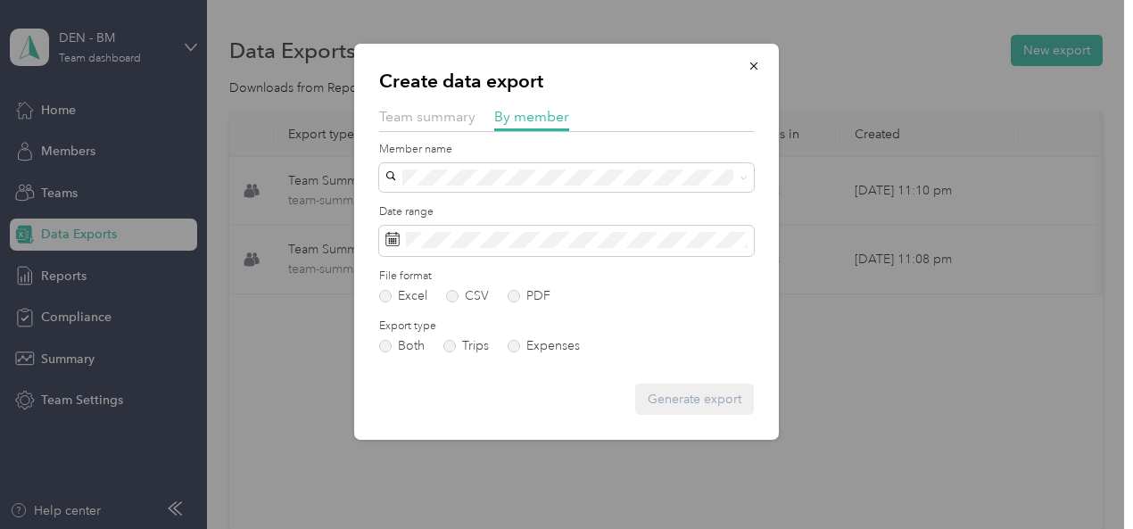
click at [524, 235] on div "[PERSON_NAME]" at bounding box center [567, 239] width 350 height 19
click at [754, 70] on icon "button" at bounding box center [754, 66] width 12 height 12
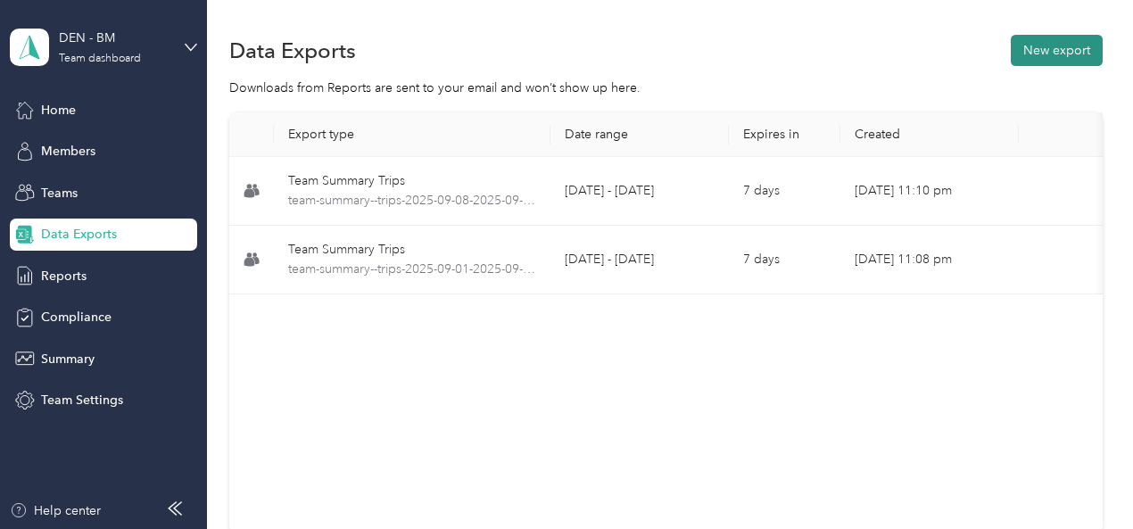
click at [1041, 52] on button "New export" at bounding box center [1057, 50] width 92 height 31
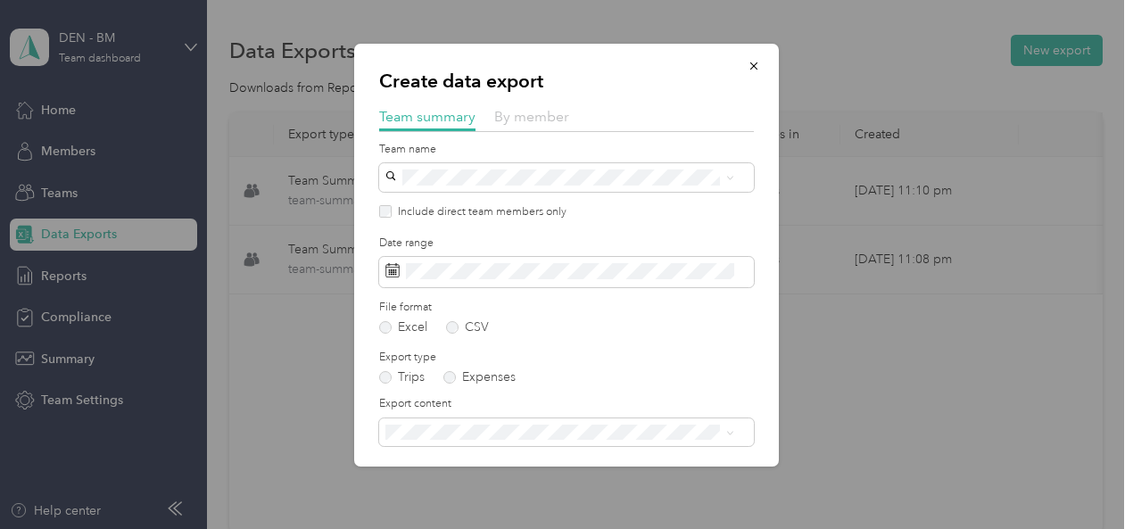
click at [560, 113] on span "By member" at bounding box center [531, 116] width 75 height 17
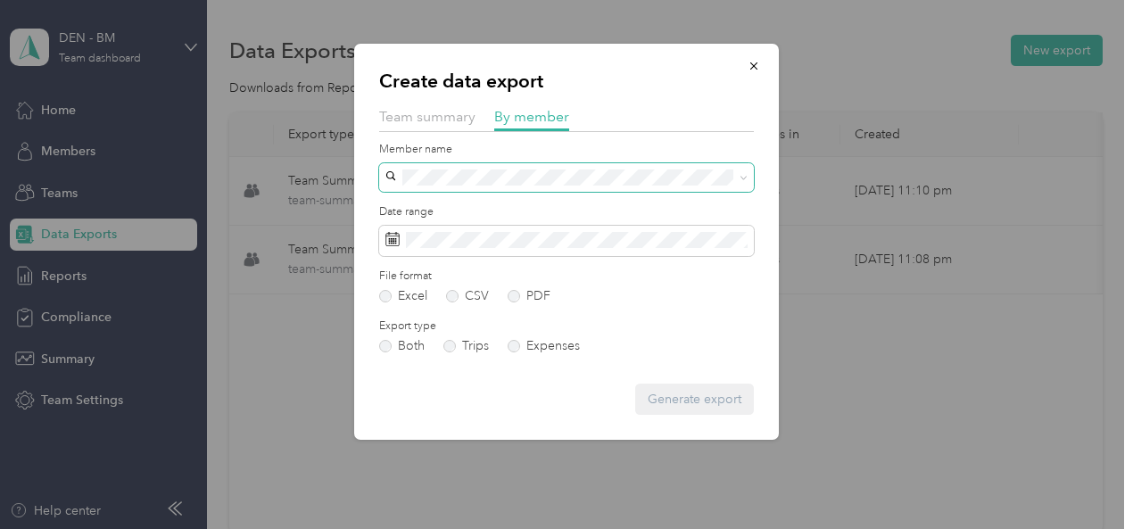
click at [740, 177] on icon at bounding box center [743, 178] width 8 height 8
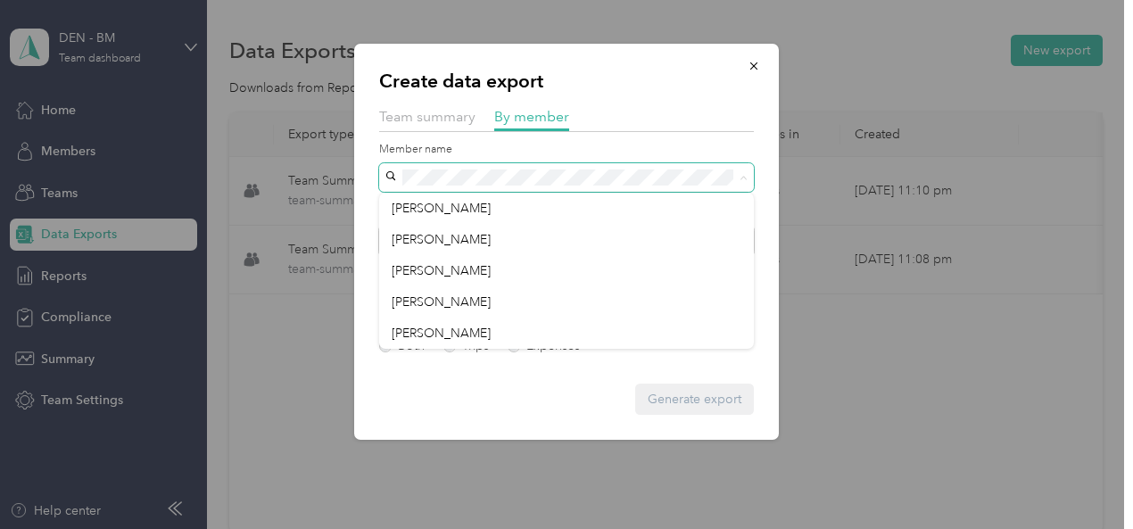
click at [153, 166] on div at bounding box center [566, 264] width 1133 height 529
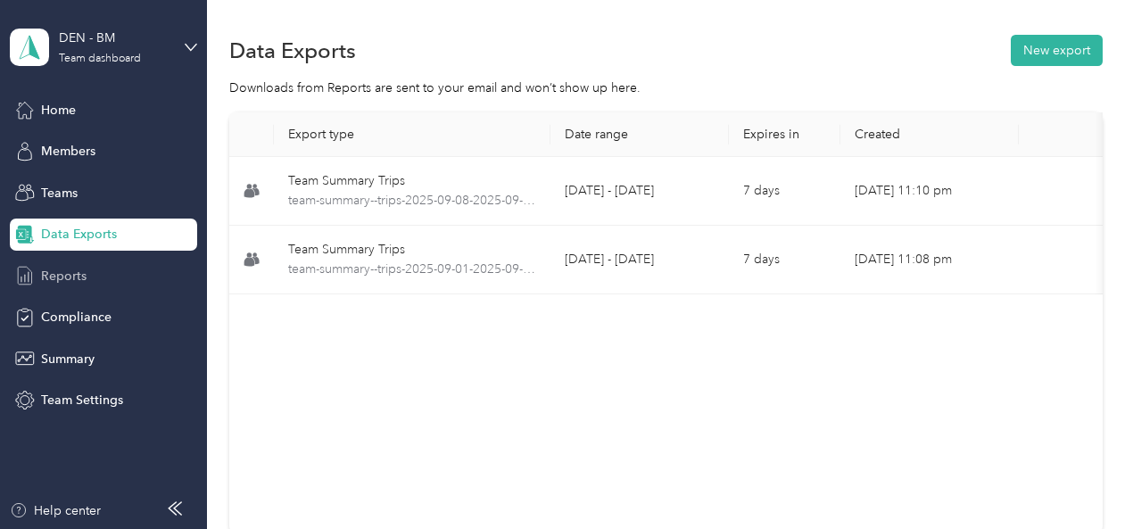
click at [91, 273] on div "Reports" at bounding box center [103, 276] width 187 height 32
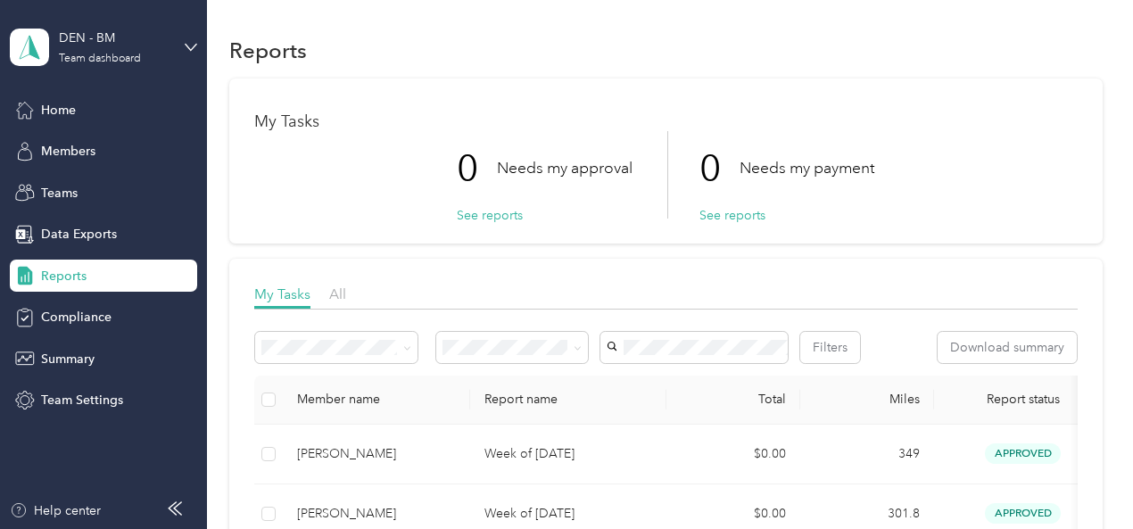
scroll to position [268, 0]
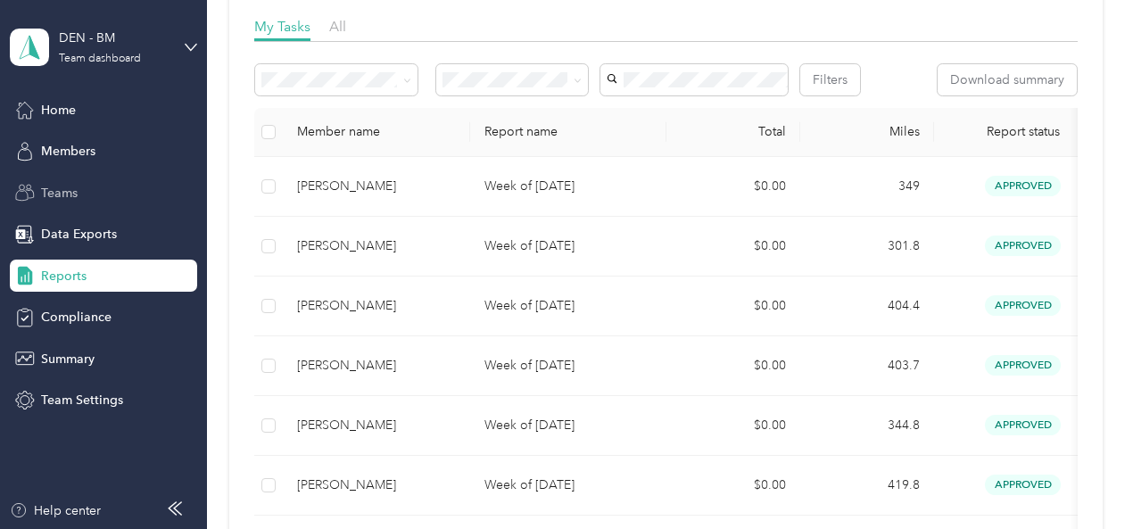
click at [68, 186] on span "Teams" at bounding box center [59, 193] width 37 height 19
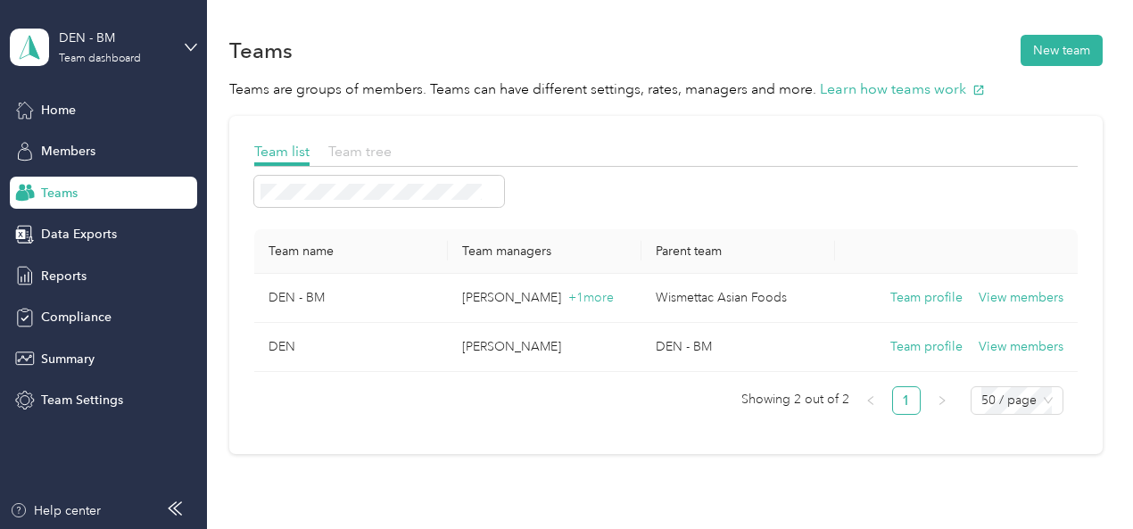
click at [354, 156] on span "Team tree" at bounding box center [359, 151] width 63 height 17
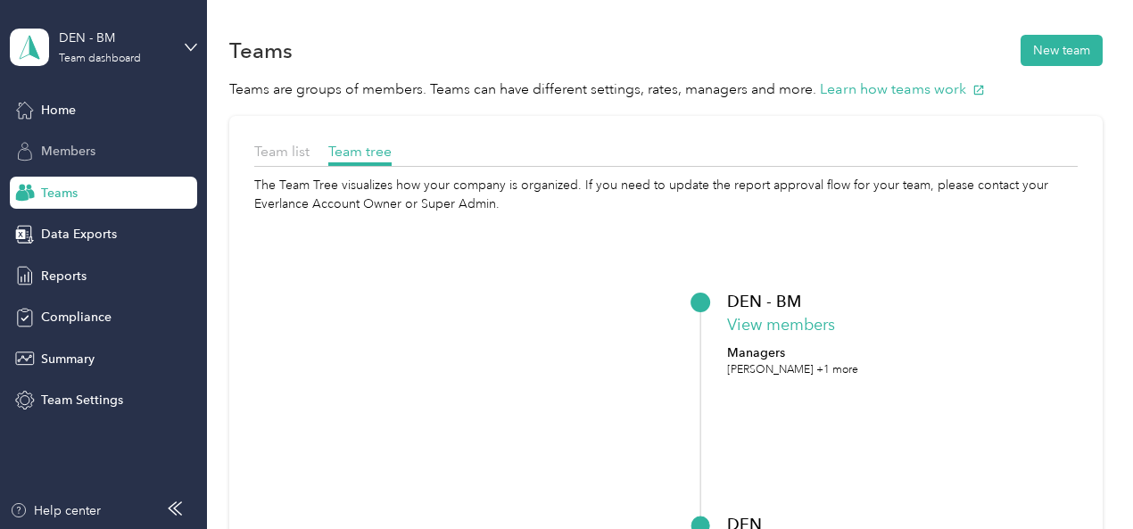
click at [89, 155] on span "Members" at bounding box center [68, 151] width 54 height 19
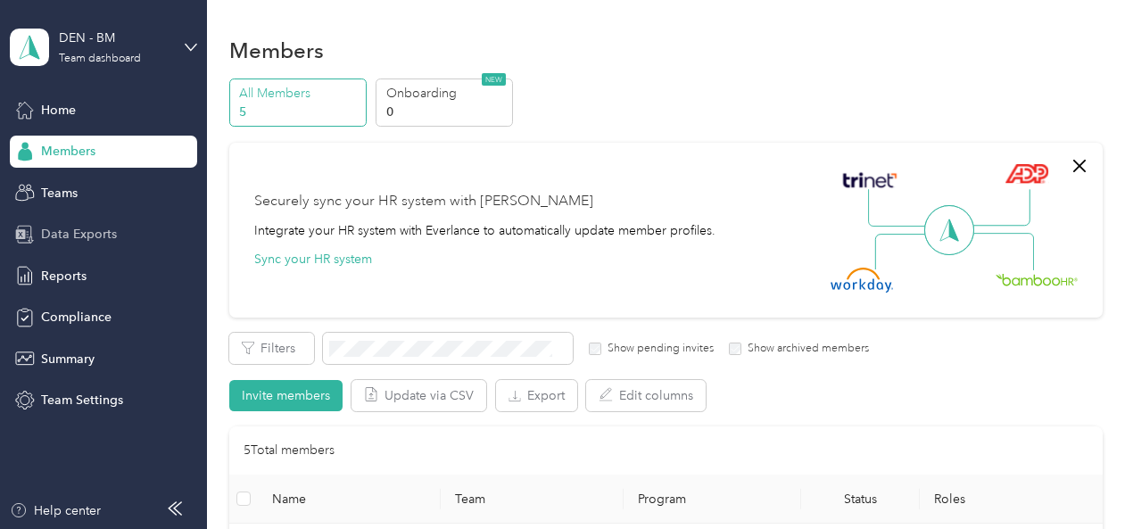
click at [88, 231] on span "Data Exports" at bounding box center [79, 234] width 76 height 19
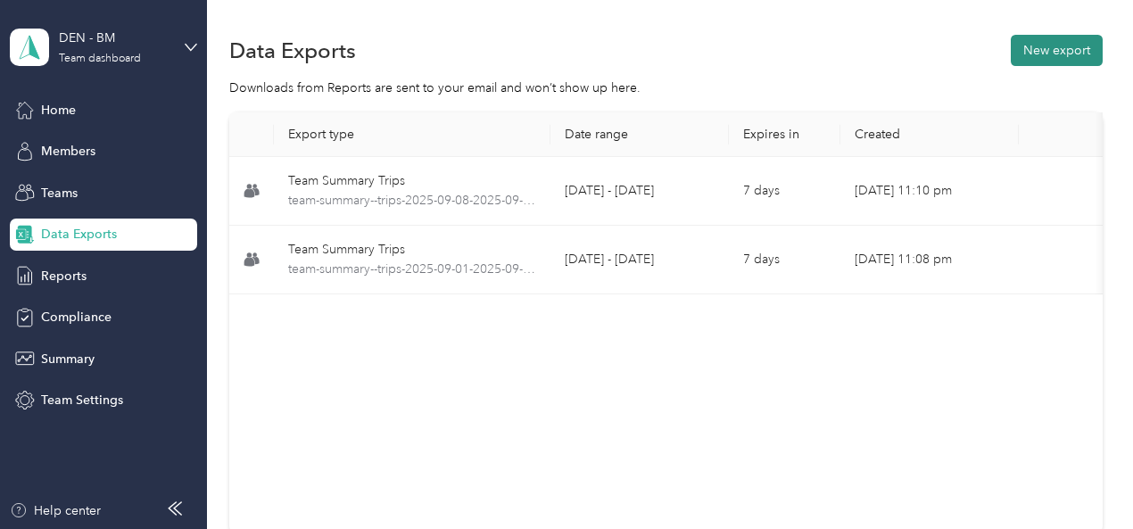
click at [1047, 41] on button "New export" at bounding box center [1057, 50] width 92 height 31
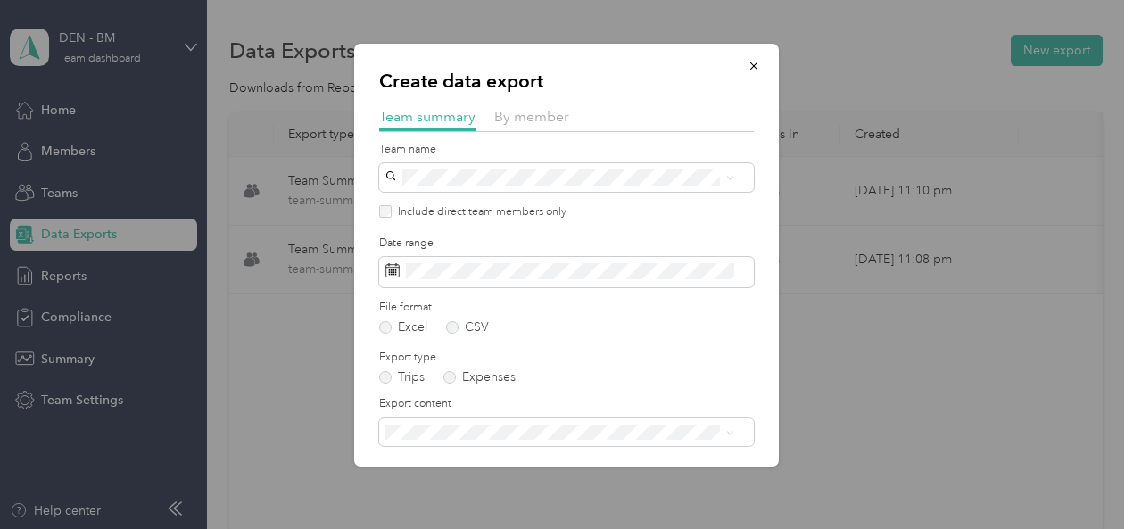
click at [616, 151] on label "Team name" at bounding box center [566, 150] width 375 height 16
click at [724, 186] on span at bounding box center [566, 177] width 375 height 29
click at [728, 179] on icon at bounding box center [730, 178] width 8 height 8
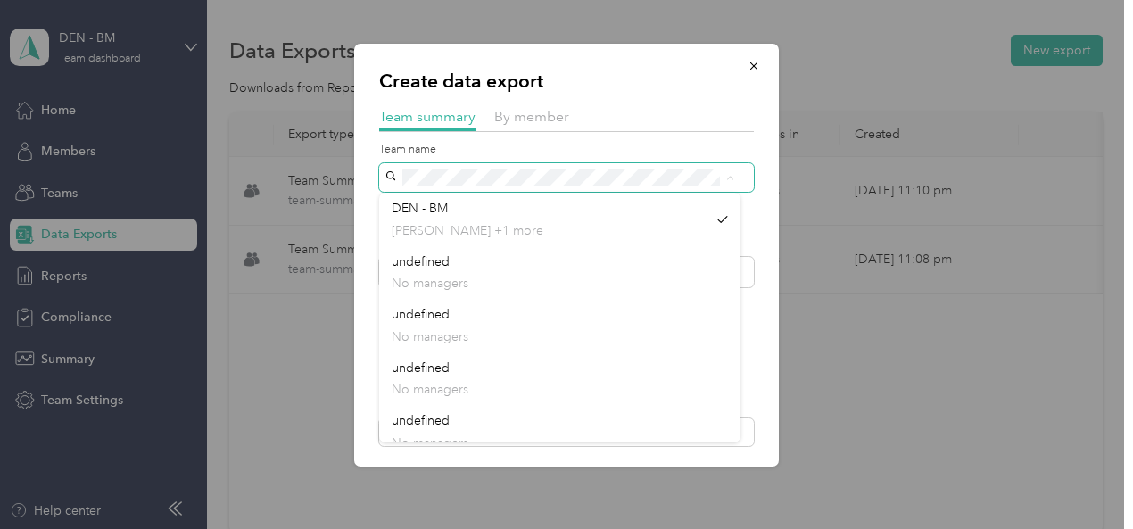
click at [759, 133] on div "Create data export Team summary By member Team name Include direct team members…" at bounding box center [566, 255] width 425 height 423
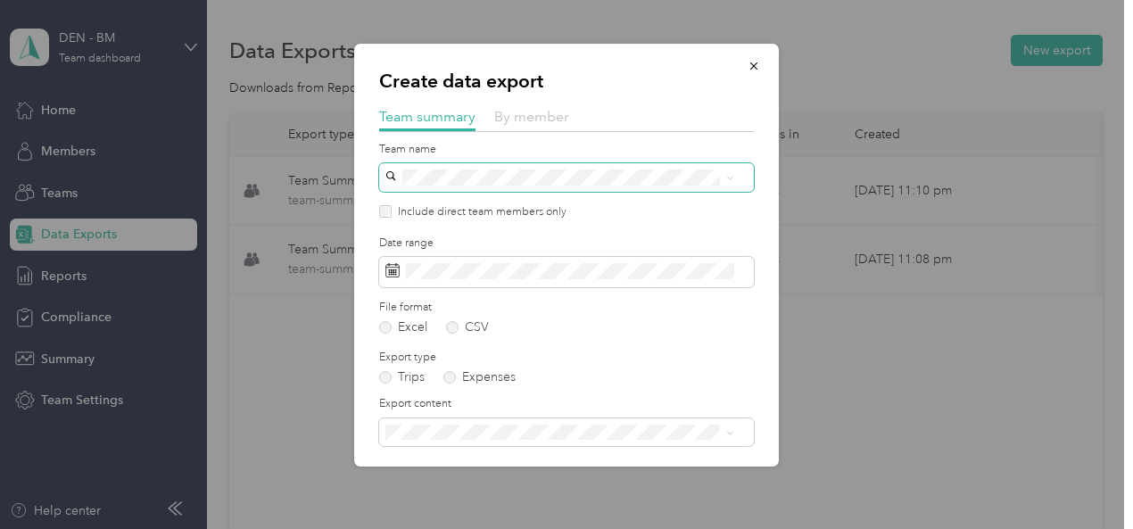
click at [530, 113] on span "By member" at bounding box center [531, 116] width 75 height 17
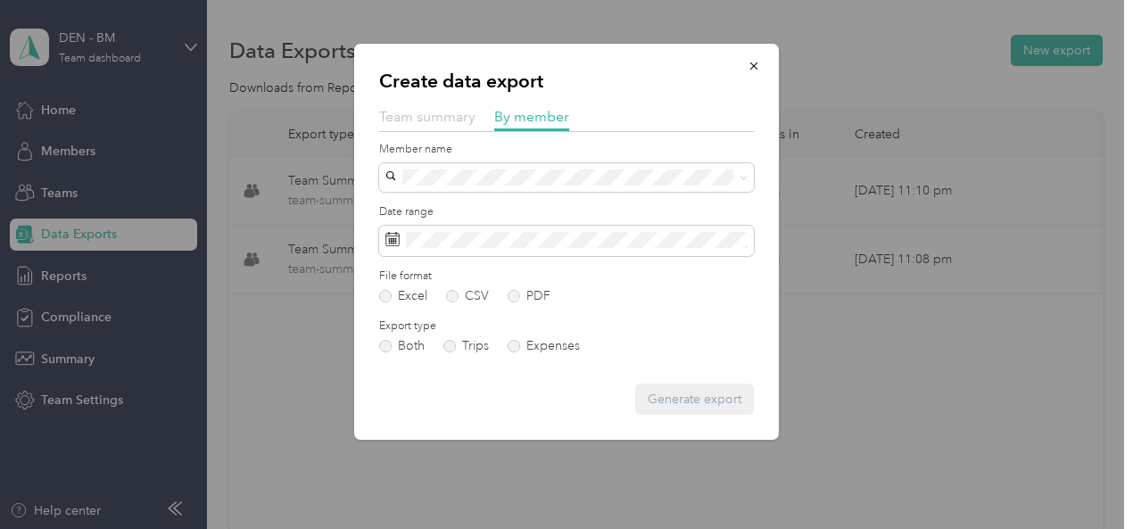
click at [416, 119] on span "Team summary" at bounding box center [427, 116] width 96 height 17
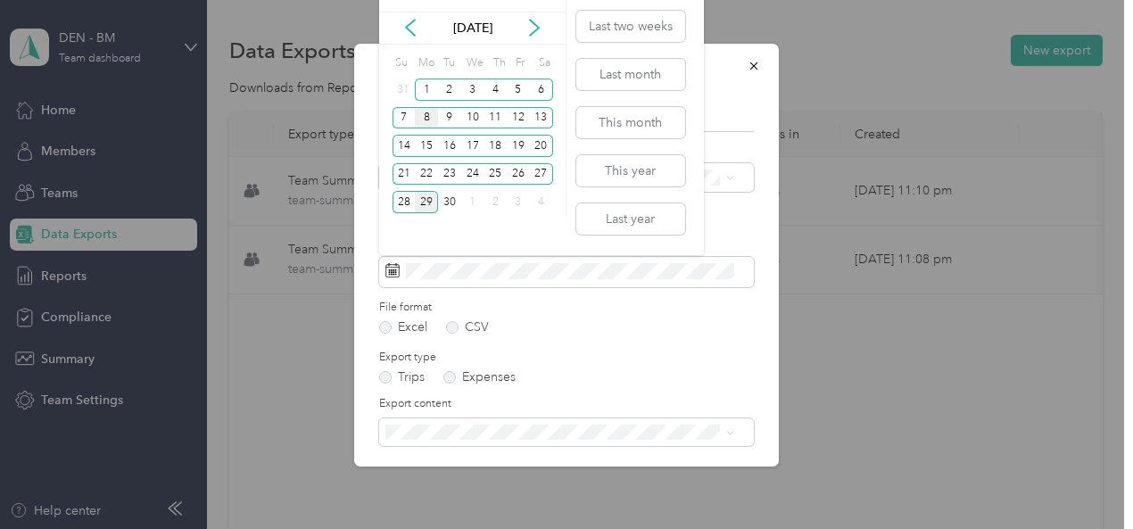
click at [434, 121] on div "8" at bounding box center [426, 118] width 23 height 22
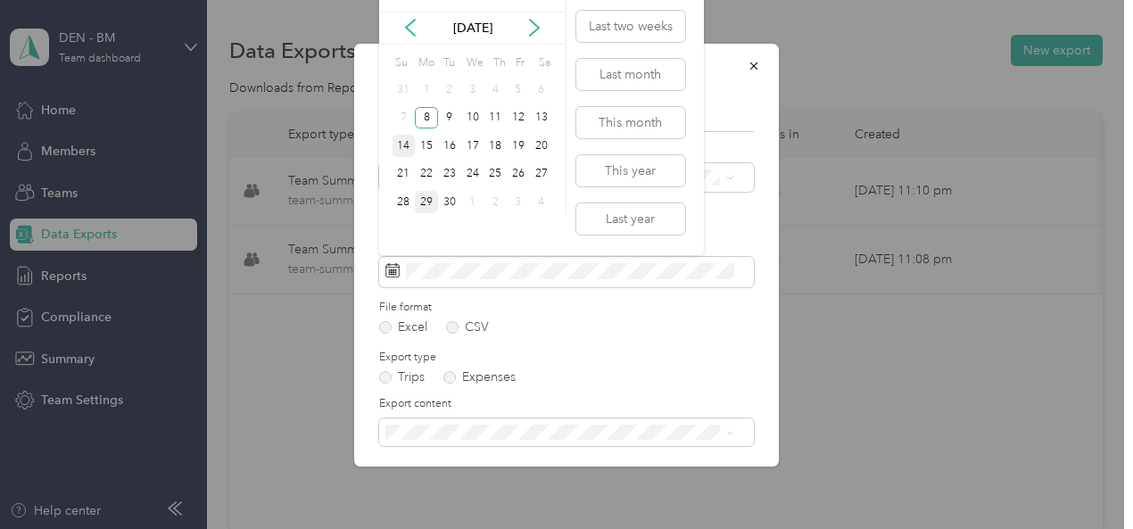
click at [409, 147] on div "14" at bounding box center [403, 146] width 23 height 22
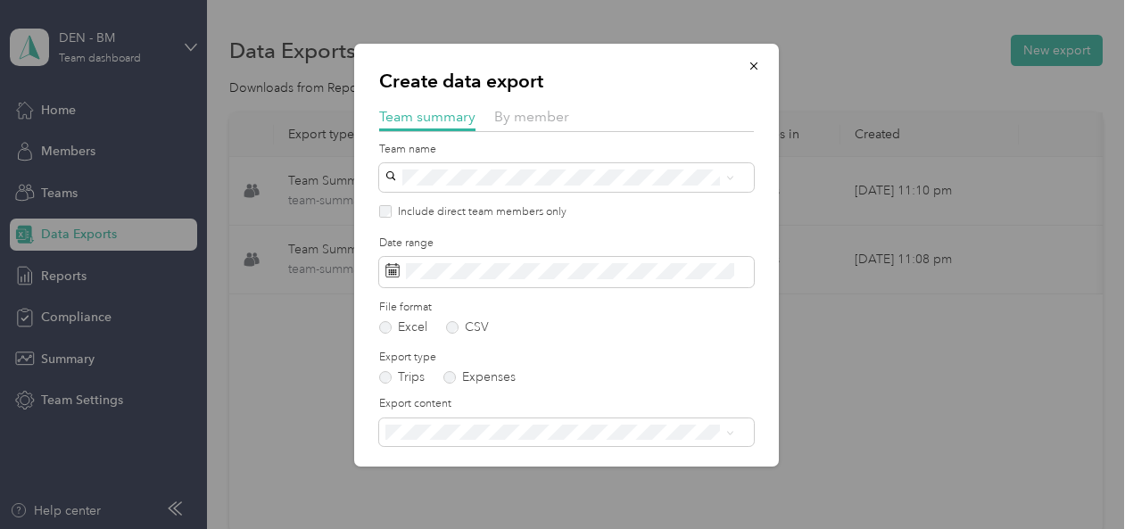
scroll to position [59, 0]
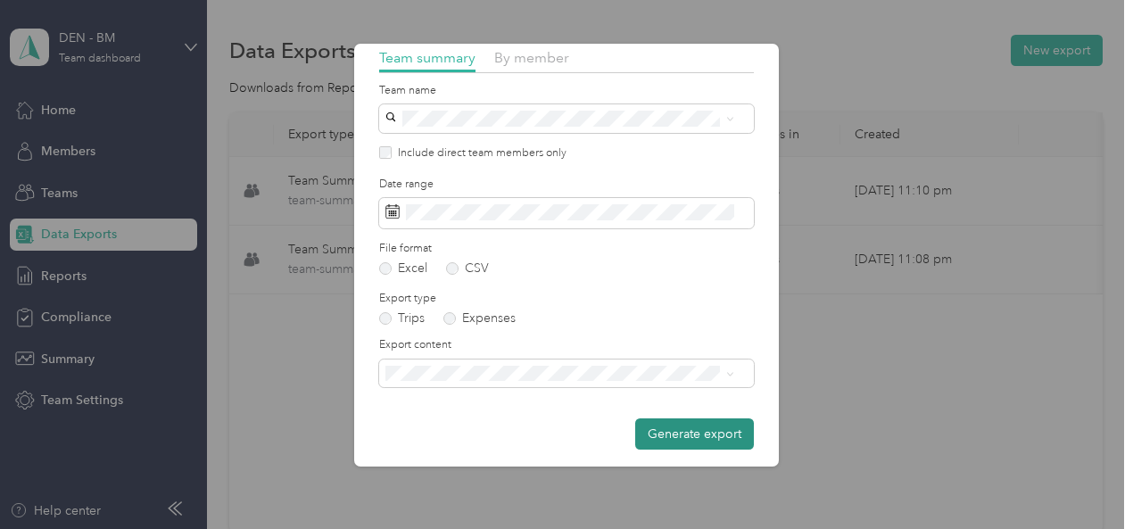
click at [712, 431] on button "Generate export" at bounding box center [694, 433] width 119 height 31
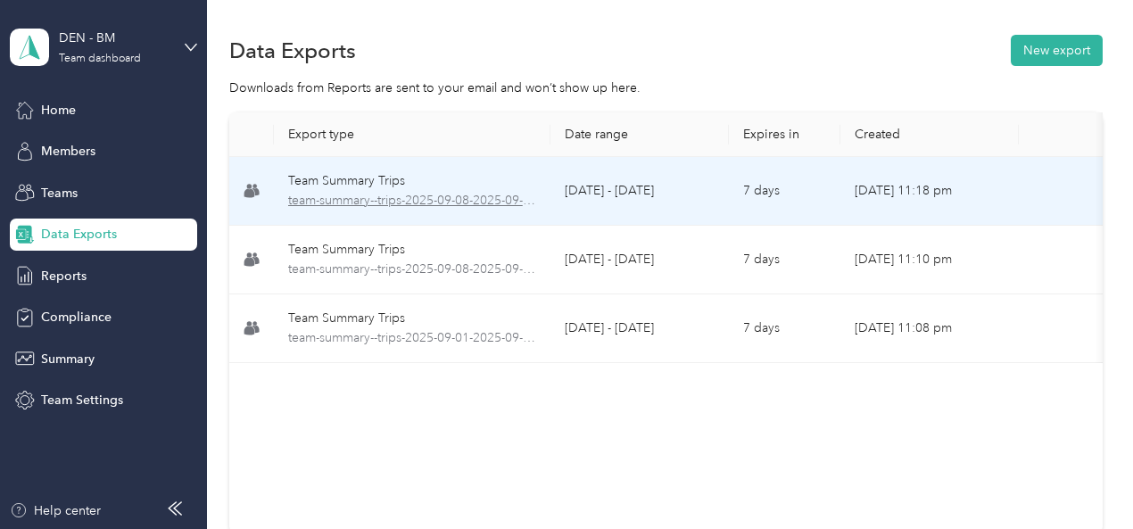
click at [500, 202] on span "team-summary--trips-2025-09-08-2025-09-14.xlsx" at bounding box center [412, 201] width 248 height 20
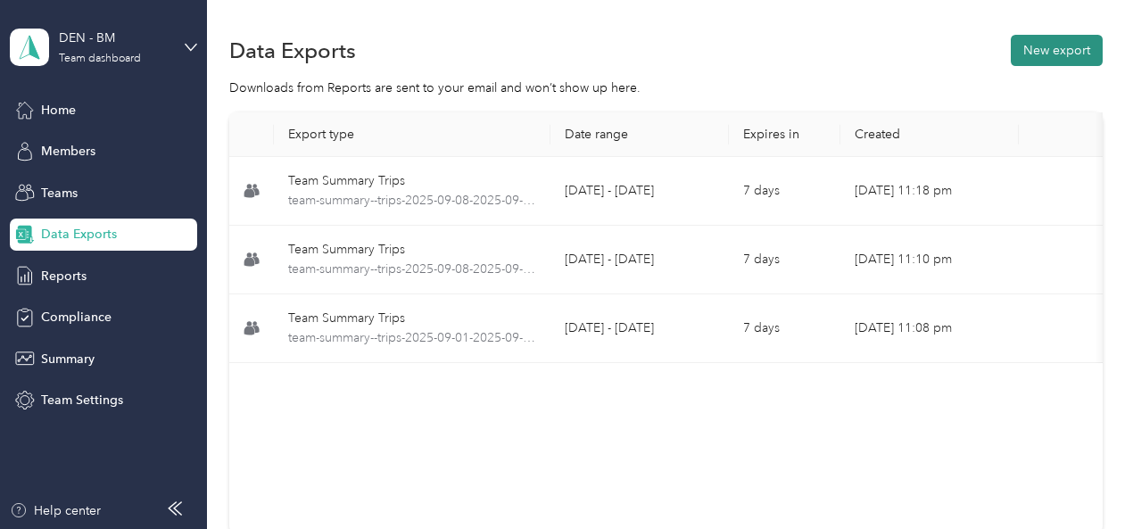
click at [1038, 47] on button "New export" at bounding box center [1057, 50] width 92 height 31
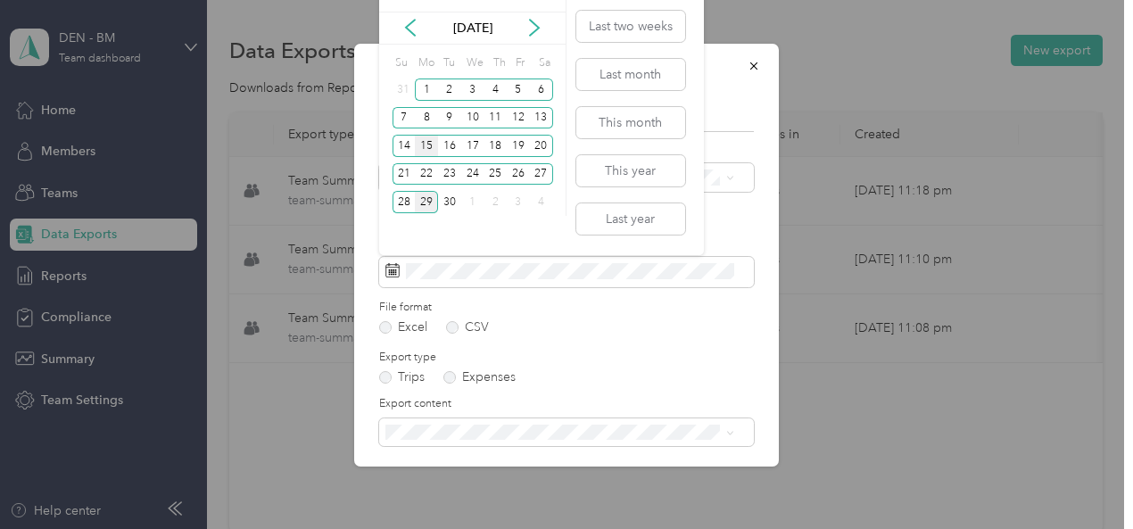
click at [426, 145] on div "15" at bounding box center [426, 146] width 23 height 22
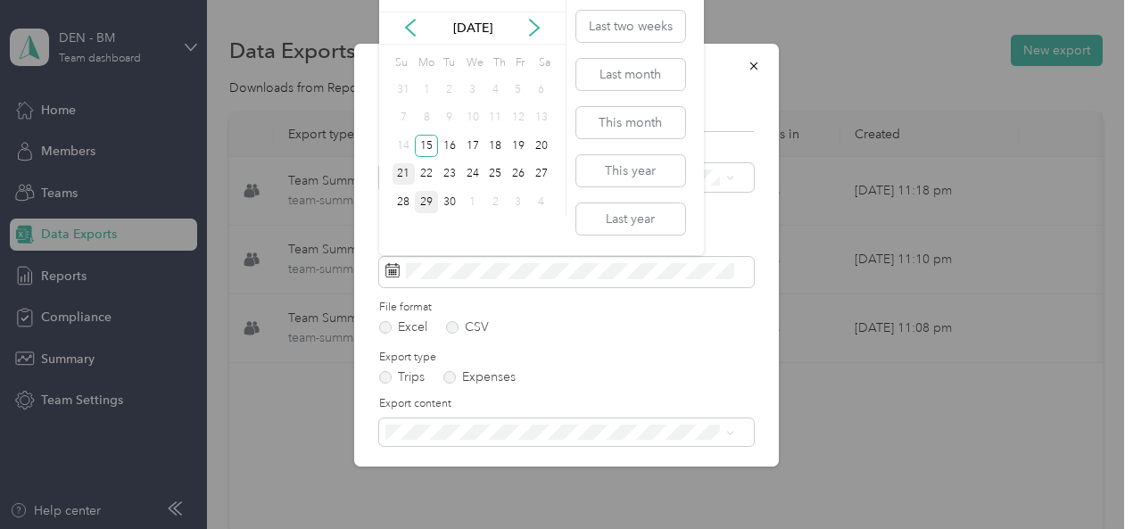
click at [403, 170] on div "21" at bounding box center [403, 174] width 23 height 22
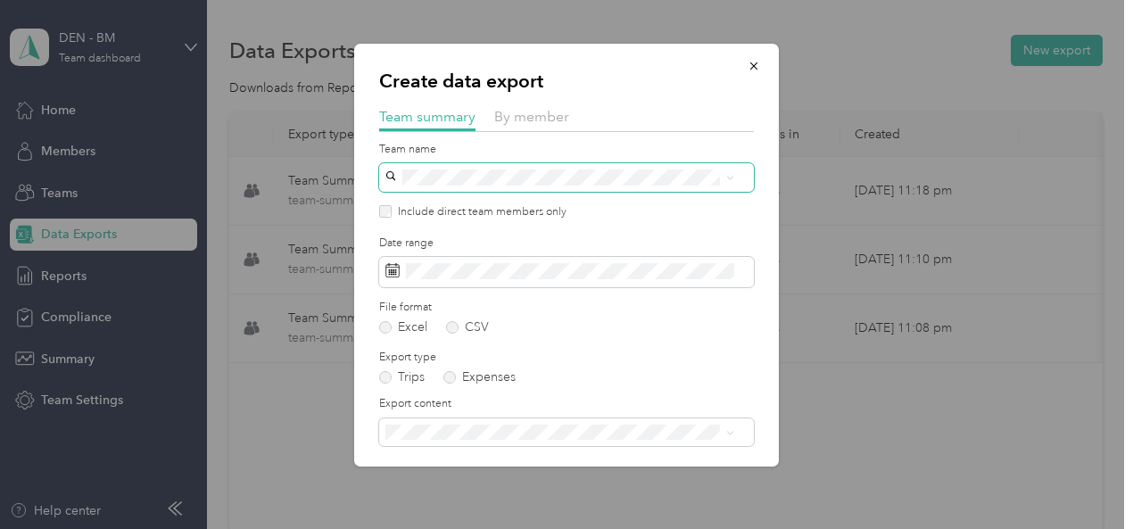
click at [731, 173] on span at bounding box center [730, 176] width 8 height 15
click at [731, 179] on icon at bounding box center [730, 178] width 8 height 8
click at [746, 148] on div "Create data export Team summary By member Team name Include direct team members…" at bounding box center [566, 255] width 425 height 423
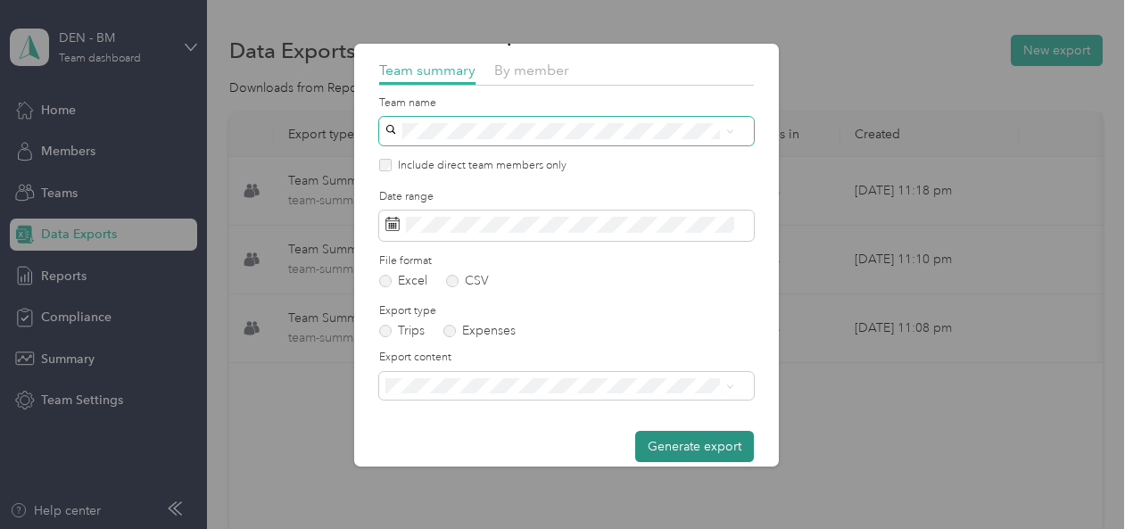
click at [671, 446] on button "Generate export" at bounding box center [694, 446] width 119 height 31
